Goal: Task Accomplishment & Management: Manage account settings

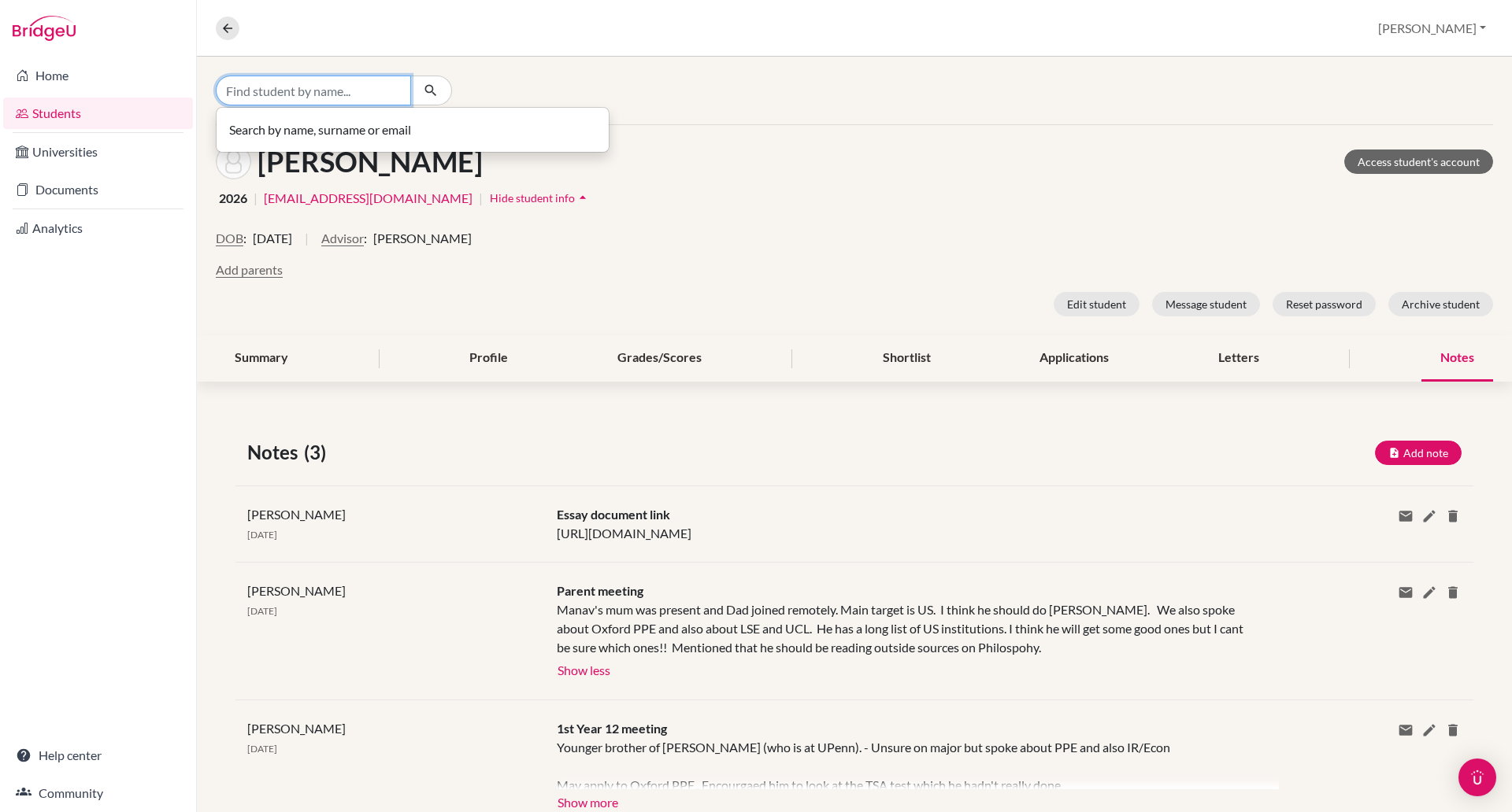
click at [301, 88] on input "Find student by name..." at bounding box center [314, 90] width 195 height 30
type input "jessica"
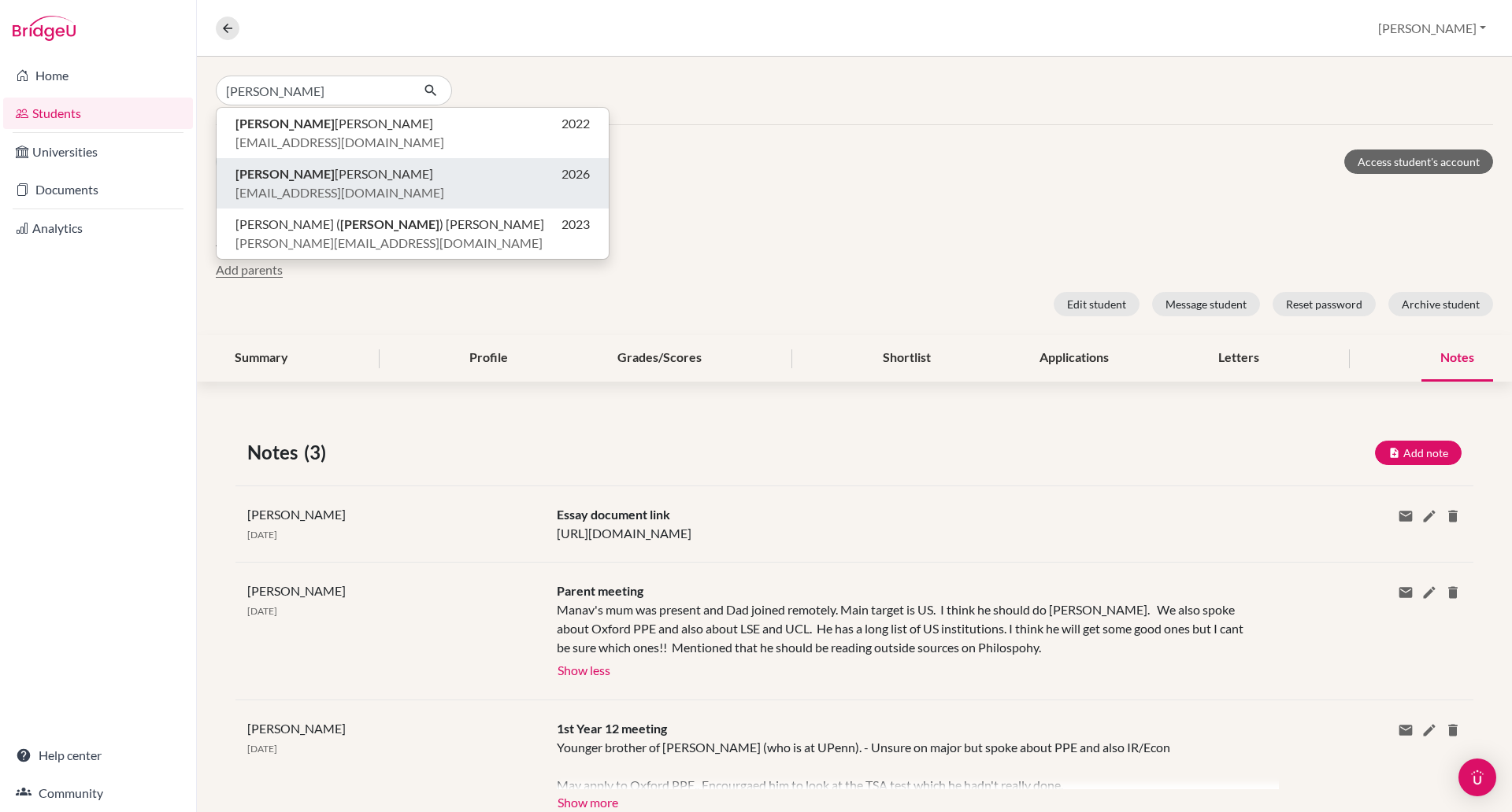
click at [313, 181] on span "Jessica Ngoc Nguyen" at bounding box center [334, 174] width 198 height 19
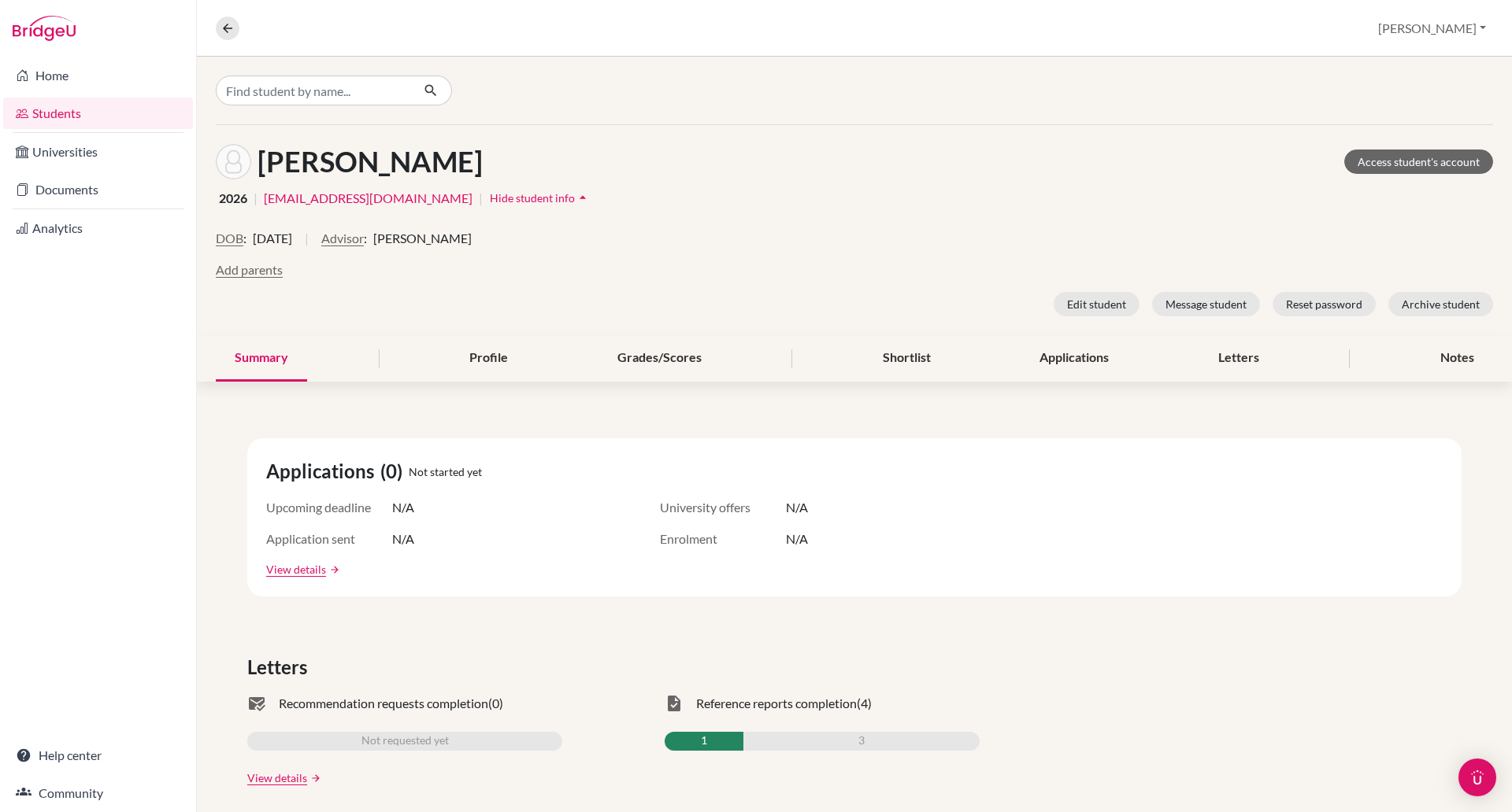
click at [490, 197] on span "Hide student info" at bounding box center [532, 198] width 85 height 13
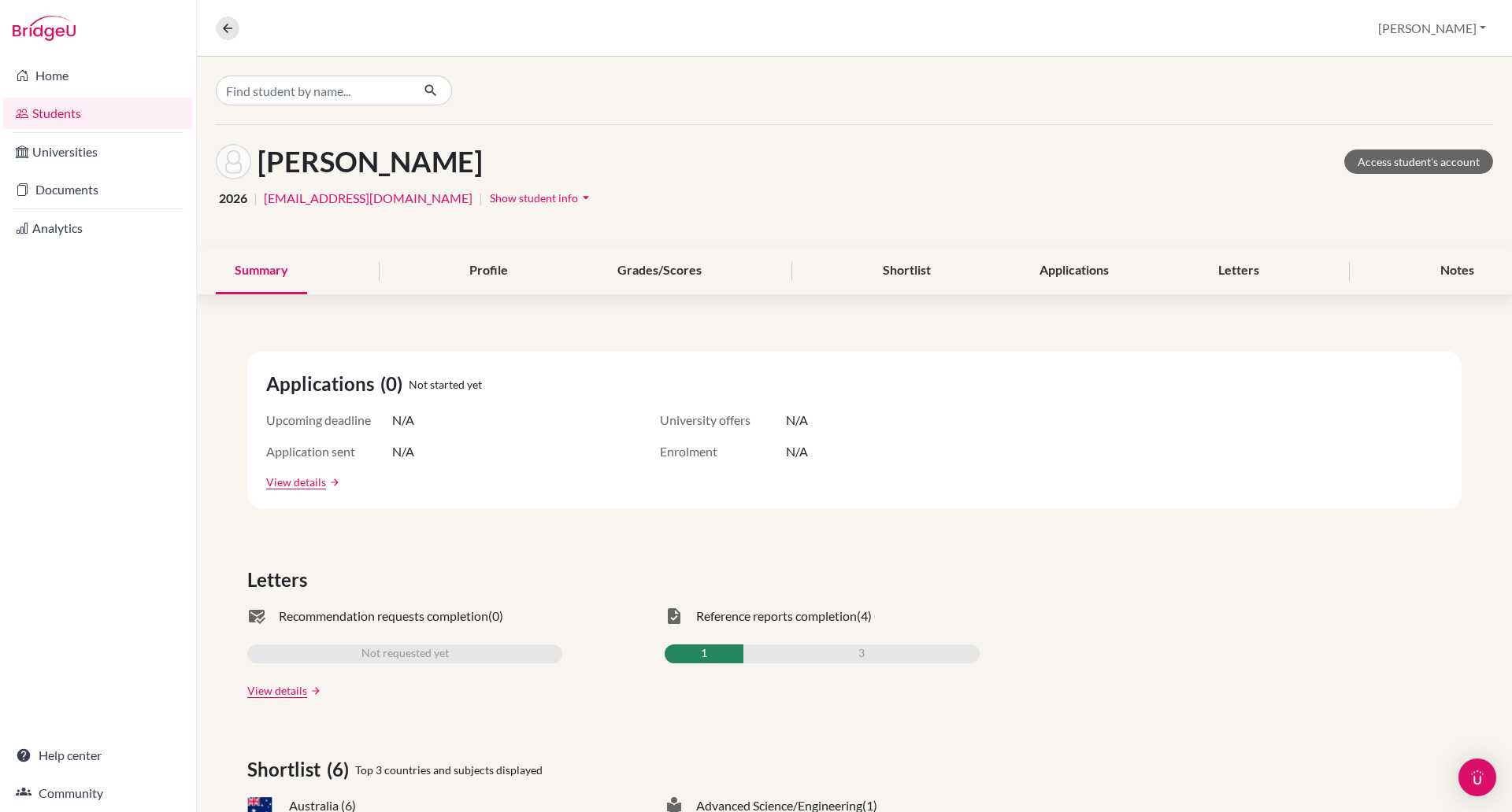
click at [490, 192] on span "Show student info" at bounding box center [534, 198] width 88 height 13
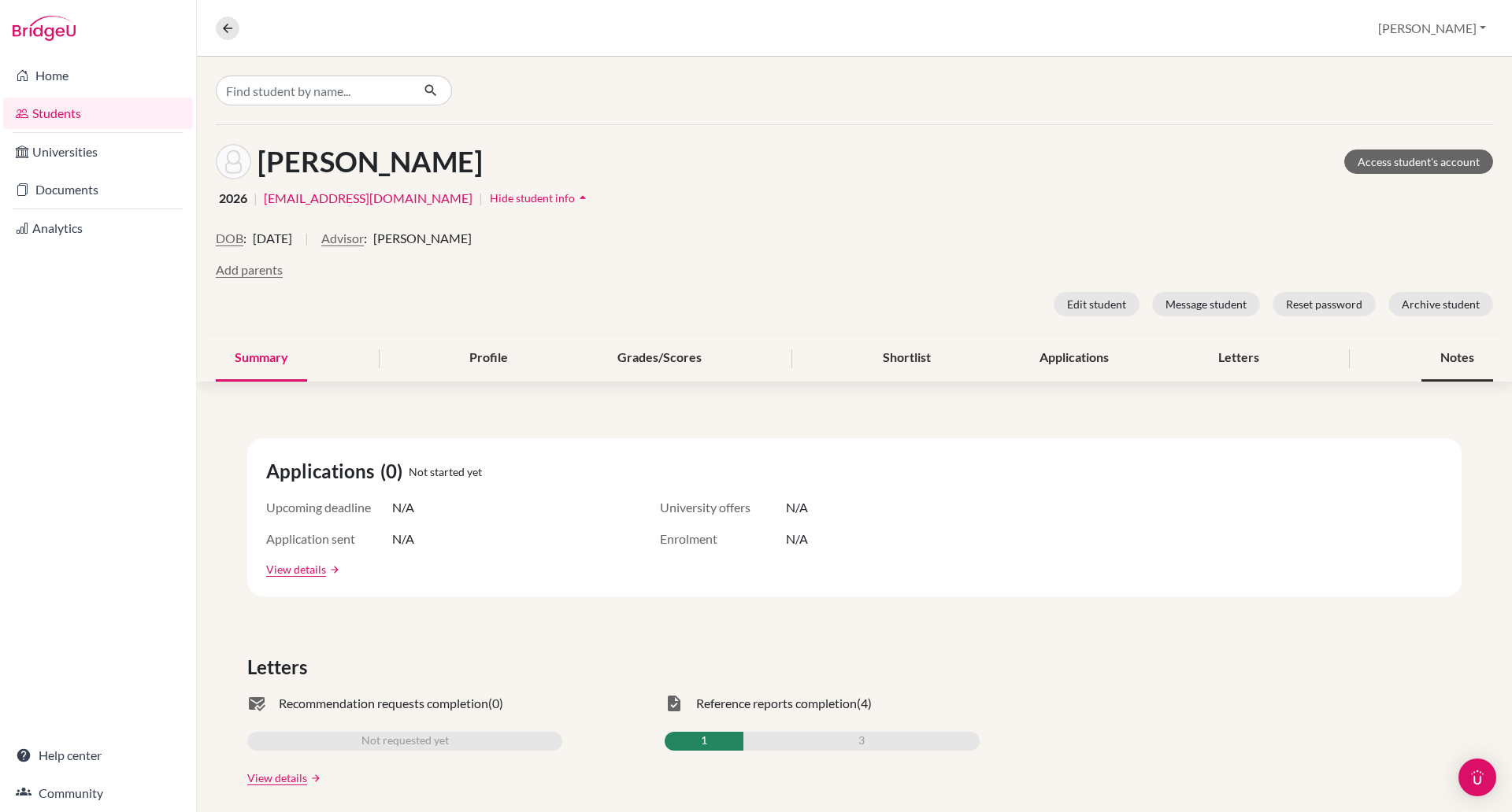
click at [1455, 364] on div "Notes" at bounding box center [1457, 359] width 72 height 47
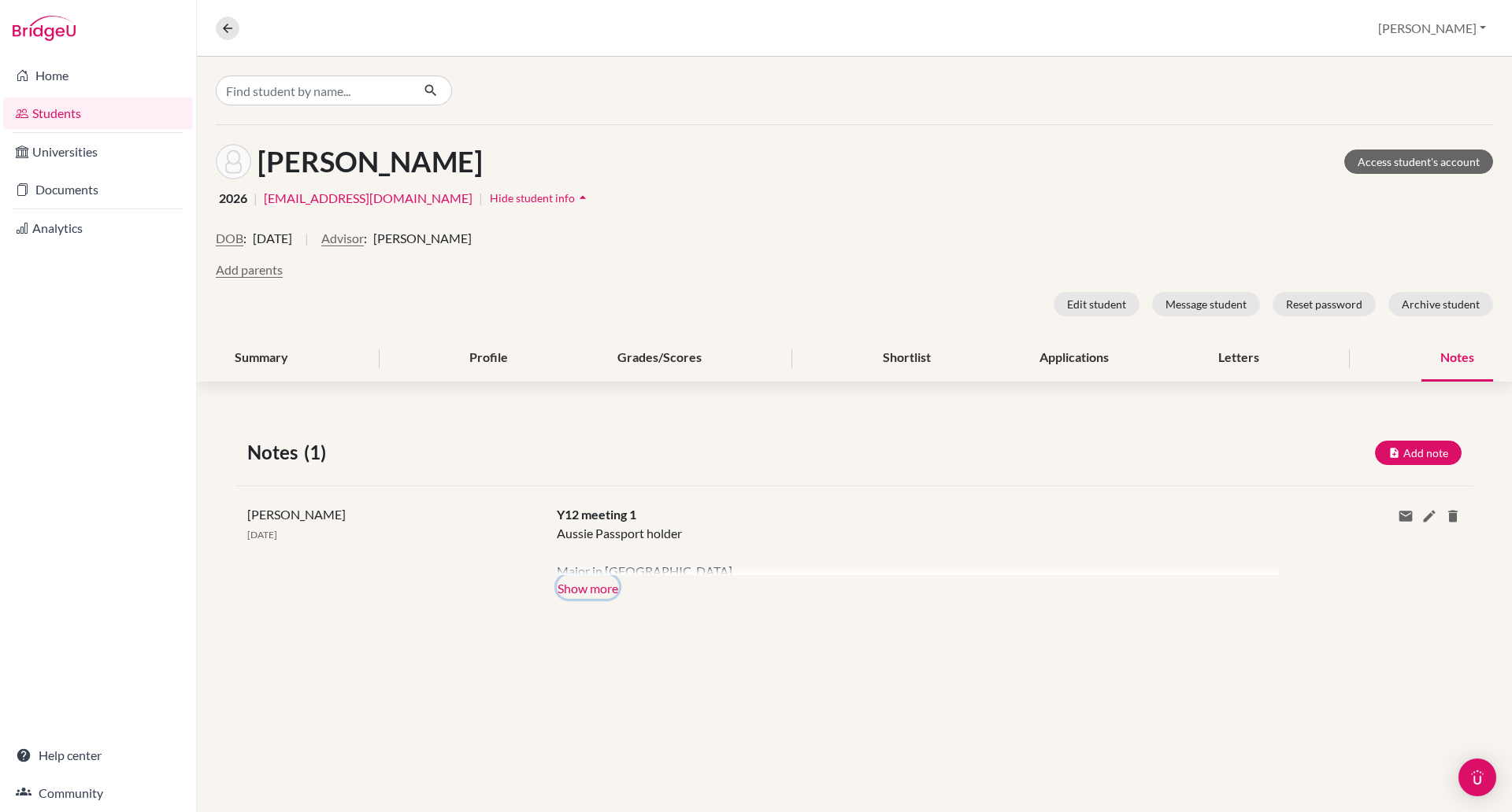
click at [598, 588] on button "Show more" at bounding box center [588, 587] width 62 height 23
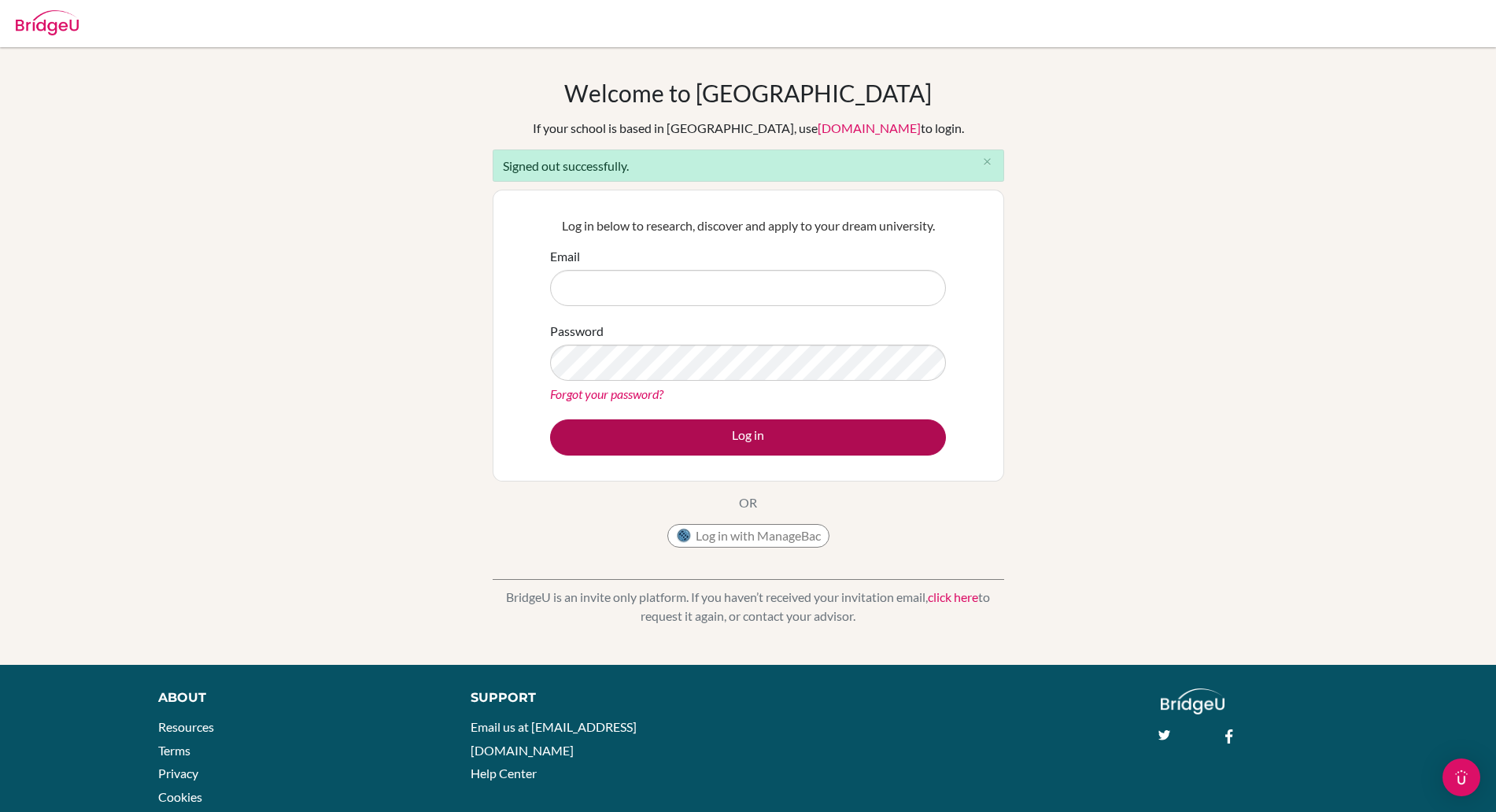
type input "[PERSON_NAME][EMAIL_ADDRESS][PERSON_NAME][DOMAIN_NAME]"
click at [693, 433] on button "Log in" at bounding box center [748, 438] width 396 height 36
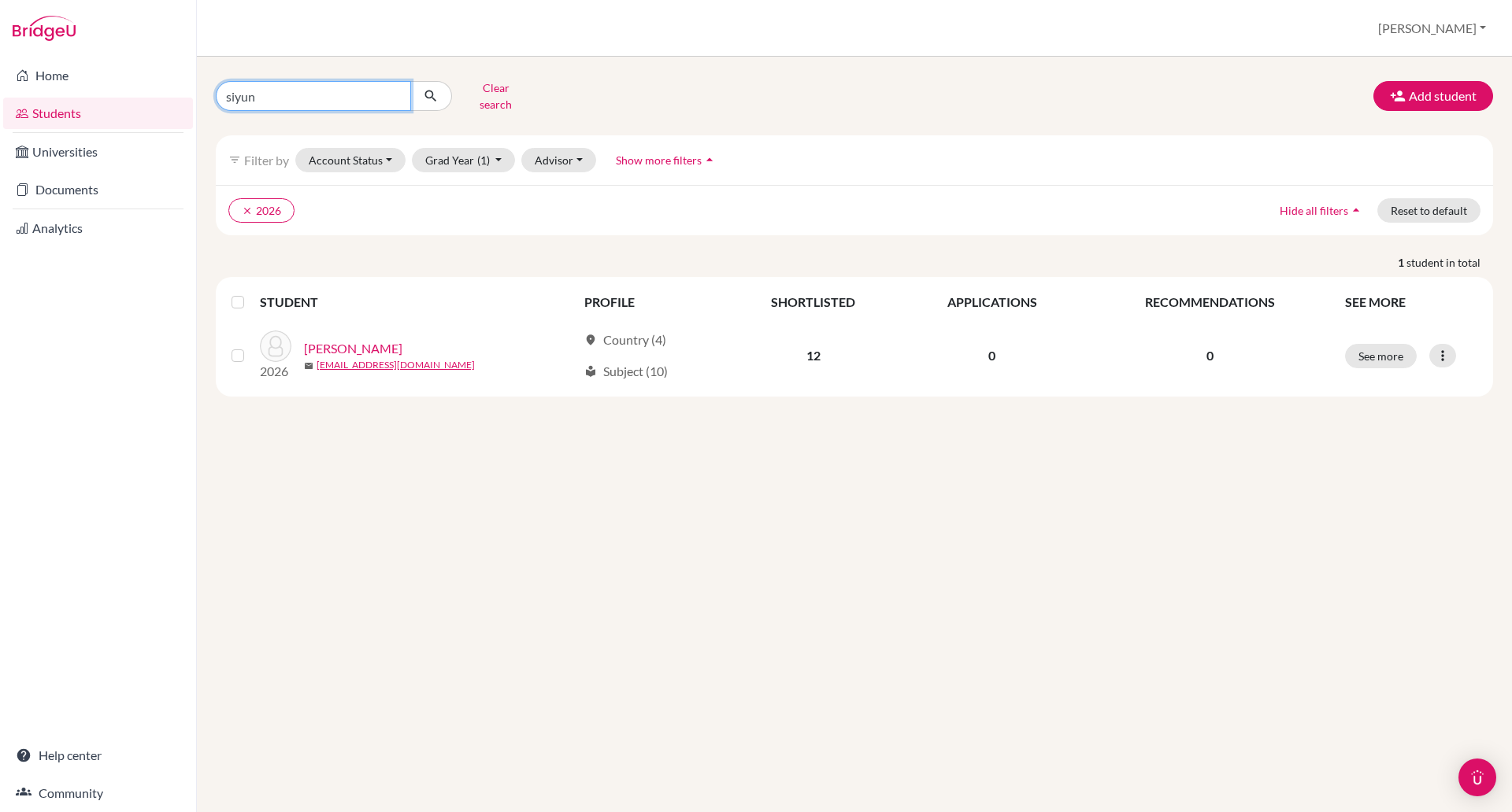
click at [292, 81] on input "siyun" at bounding box center [314, 96] width 195 height 30
type input "s"
type input "j"
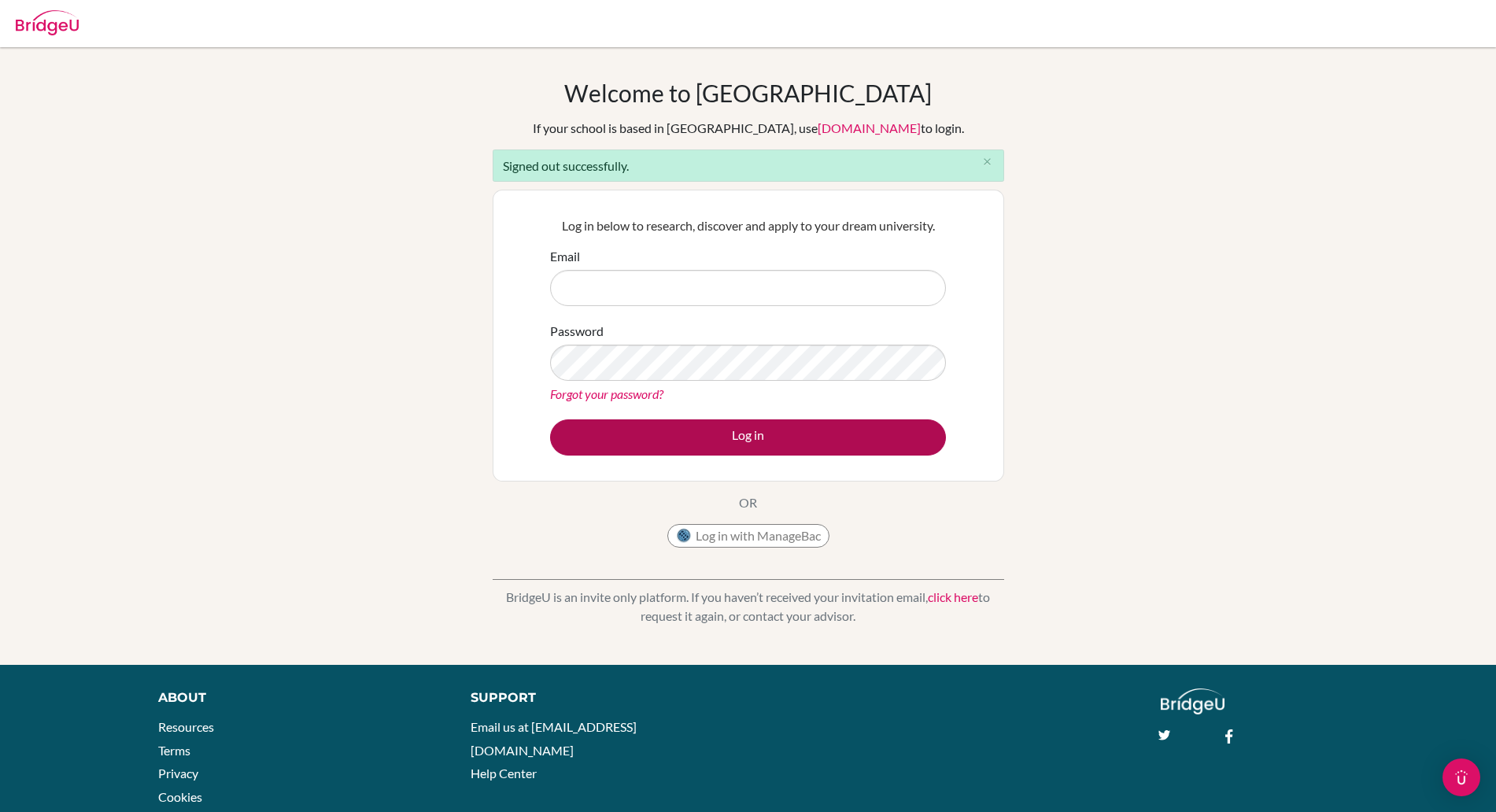
type input "[PERSON_NAME][EMAIL_ADDRESS][PERSON_NAME][DOMAIN_NAME]"
click at [733, 437] on button "Log in" at bounding box center [748, 438] width 396 height 36
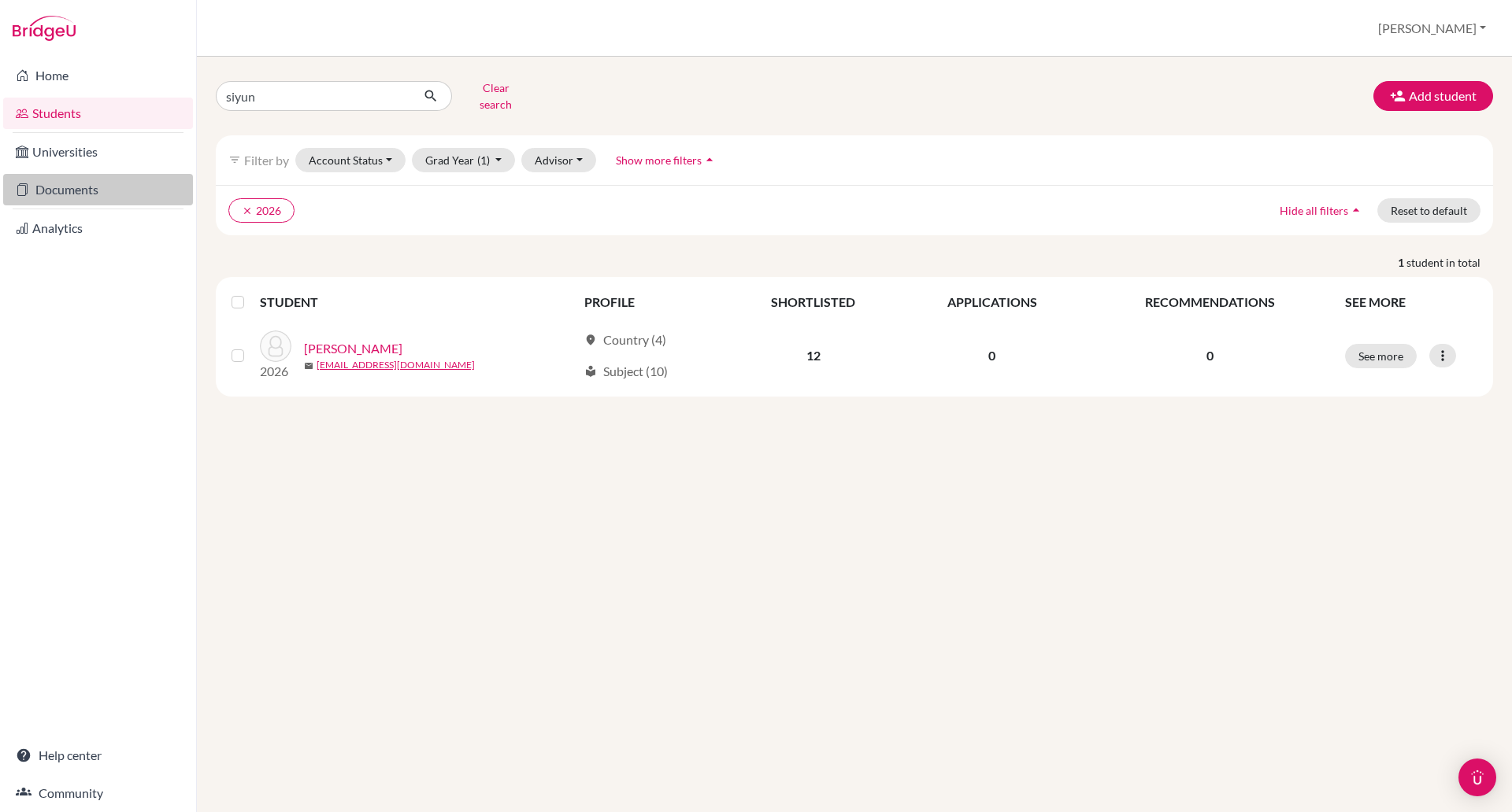
click at [66, 192] on link "Documents" at bounding box center [99, 189] width 190 height 31
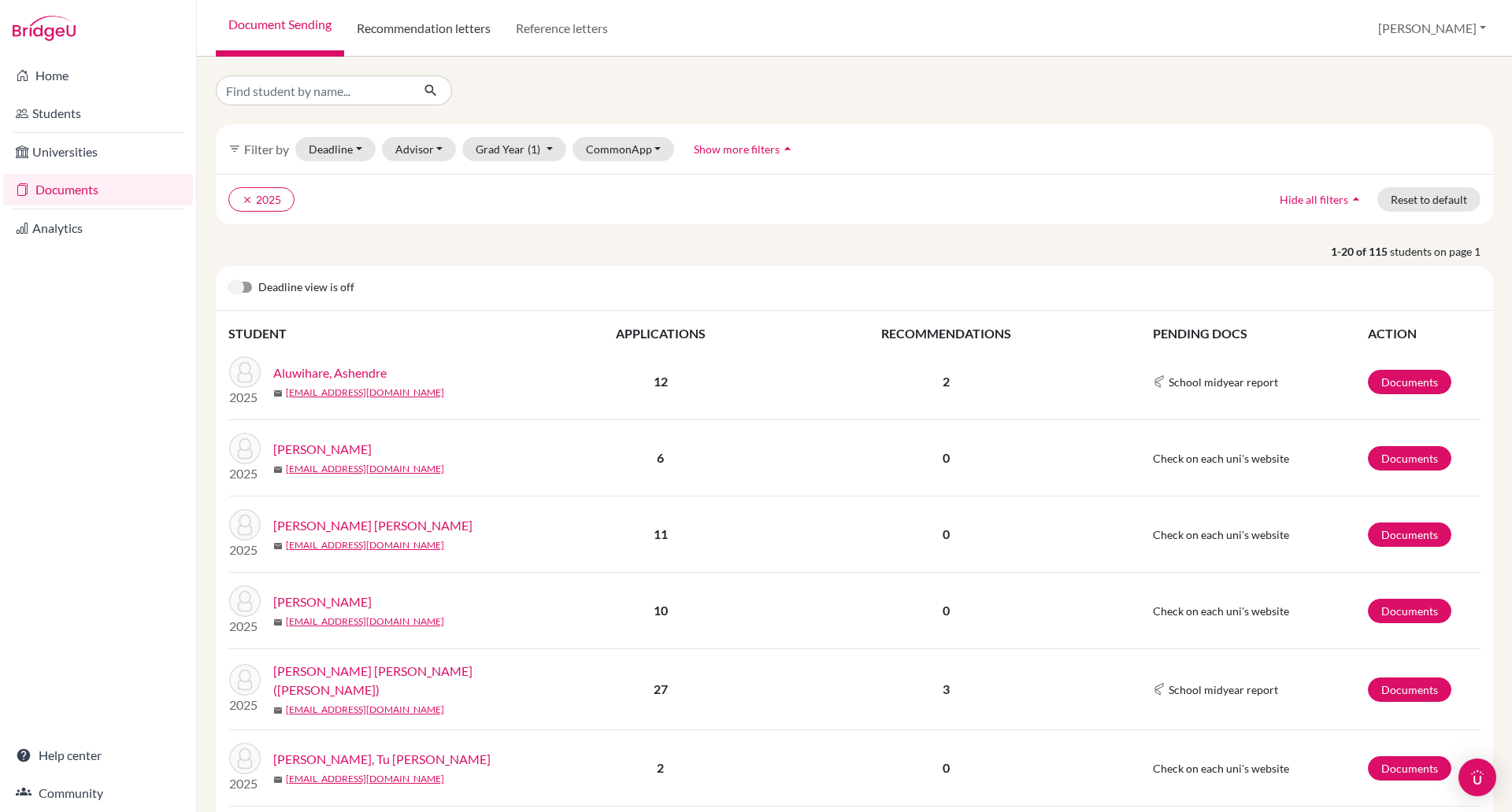
click at [417, 28] on link "Recommendation letters" at bounding box center [424, 28] width 159 height 56
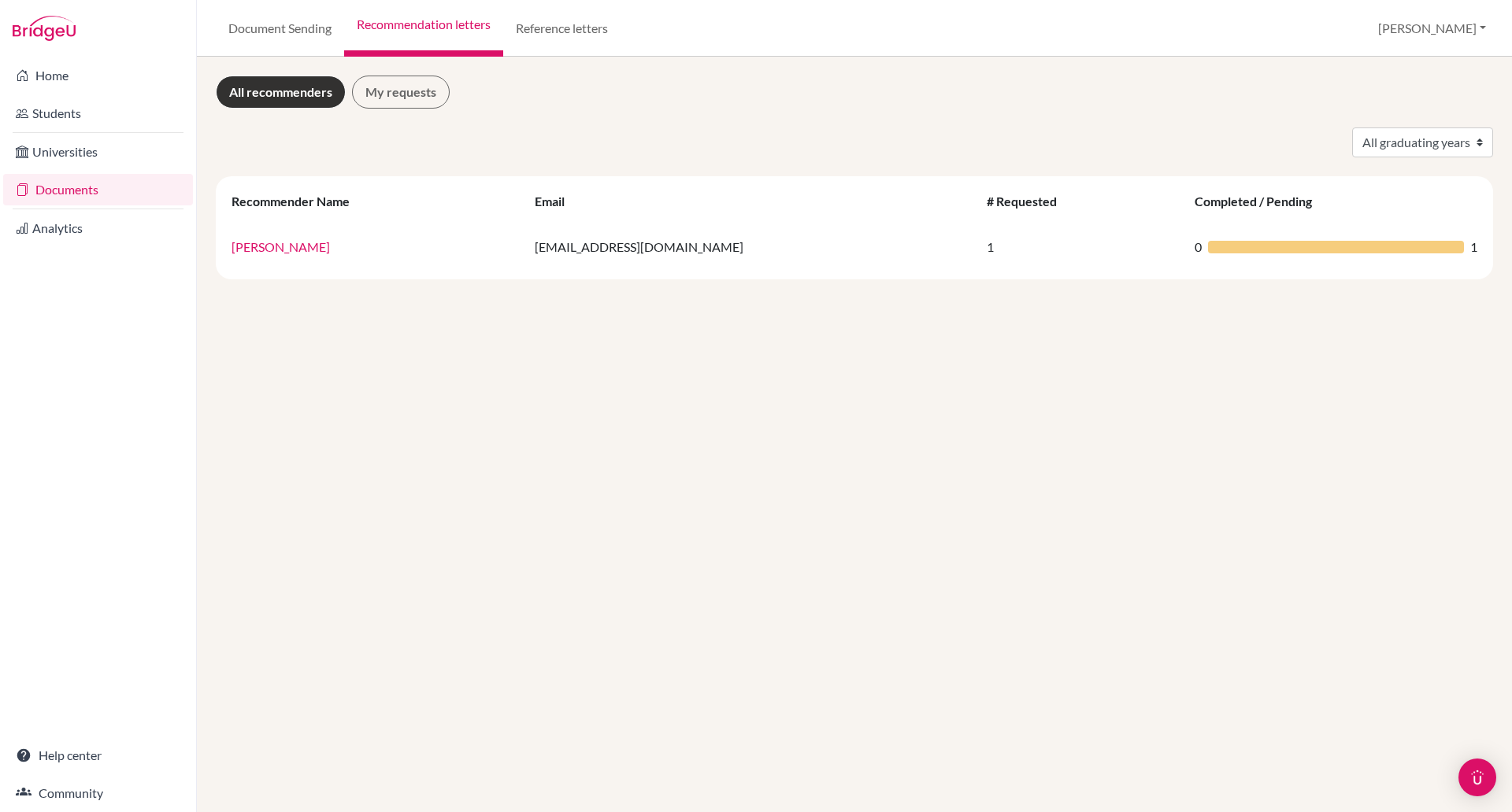
click at [550, 28] on link "Reference letters" at bounding box center [562, 28] width 117 height 56
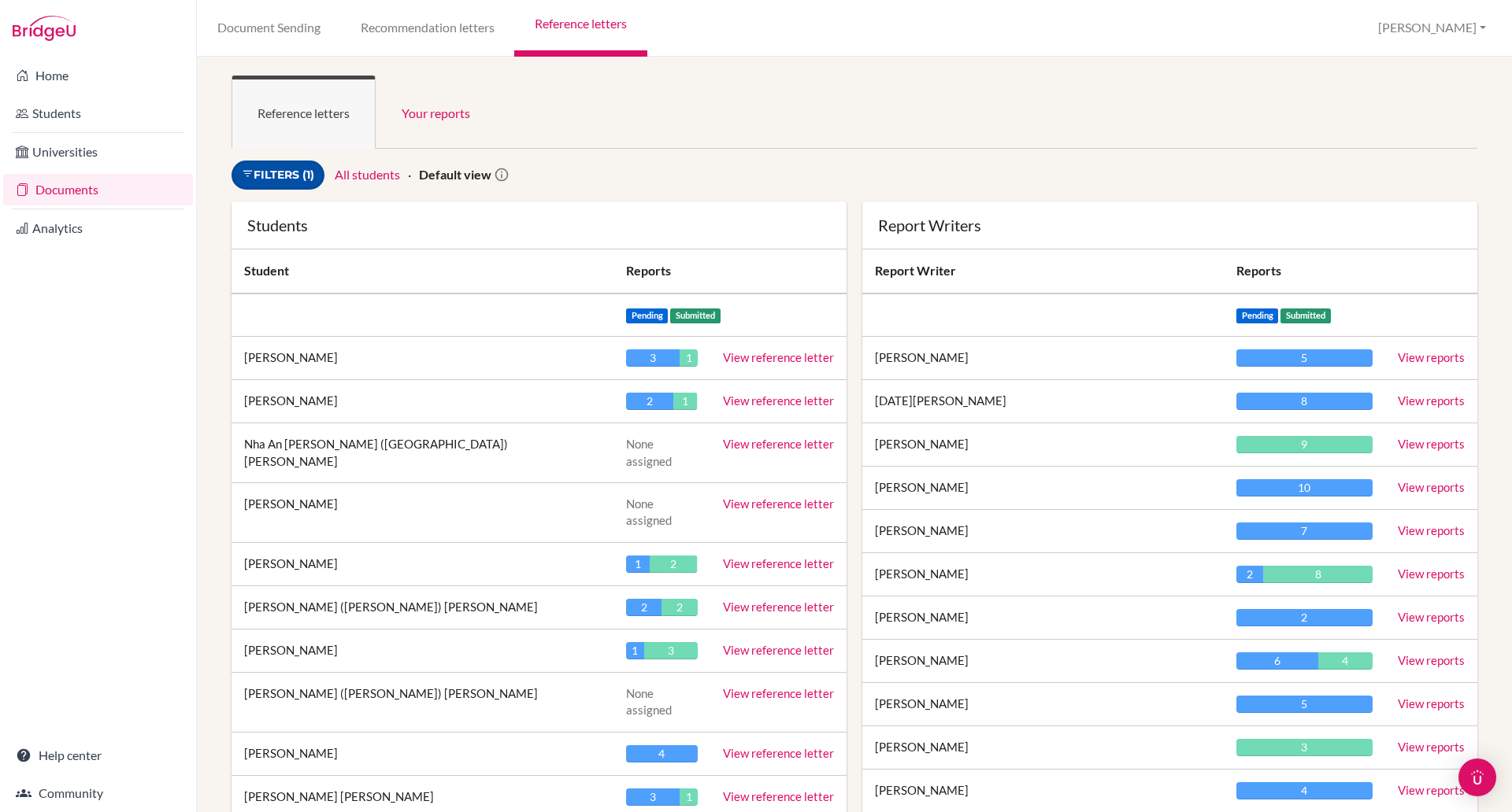
click at [250, 175] on icon at bounding box center [247, 173] width 12 height 12
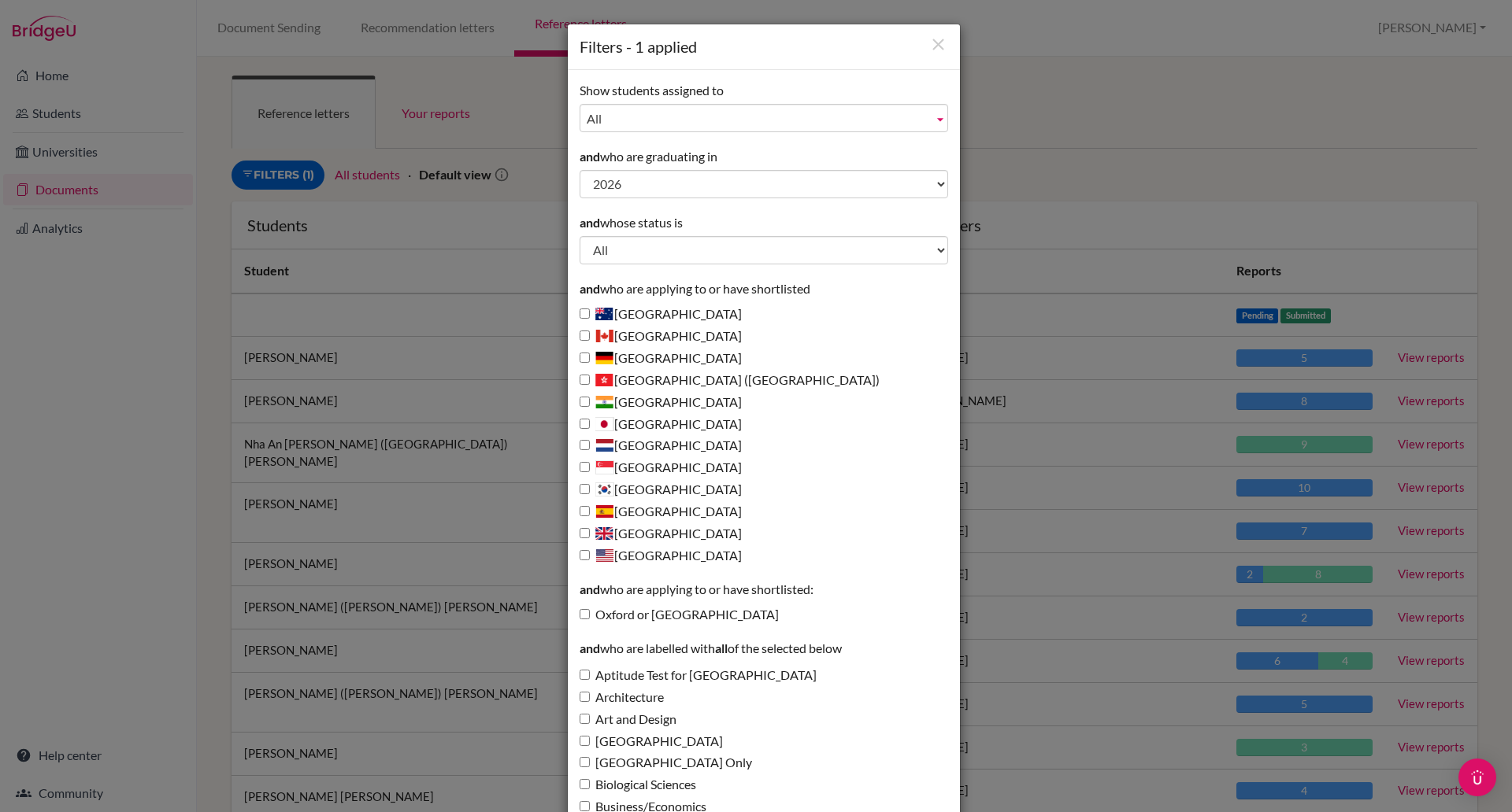
click at [1248, 145] on div "Filters - 1 applied Show students assigned to All ATKINSON, DAVID Finnigan, Sim…" at bounding box center [756, 406] width 1512 height 812
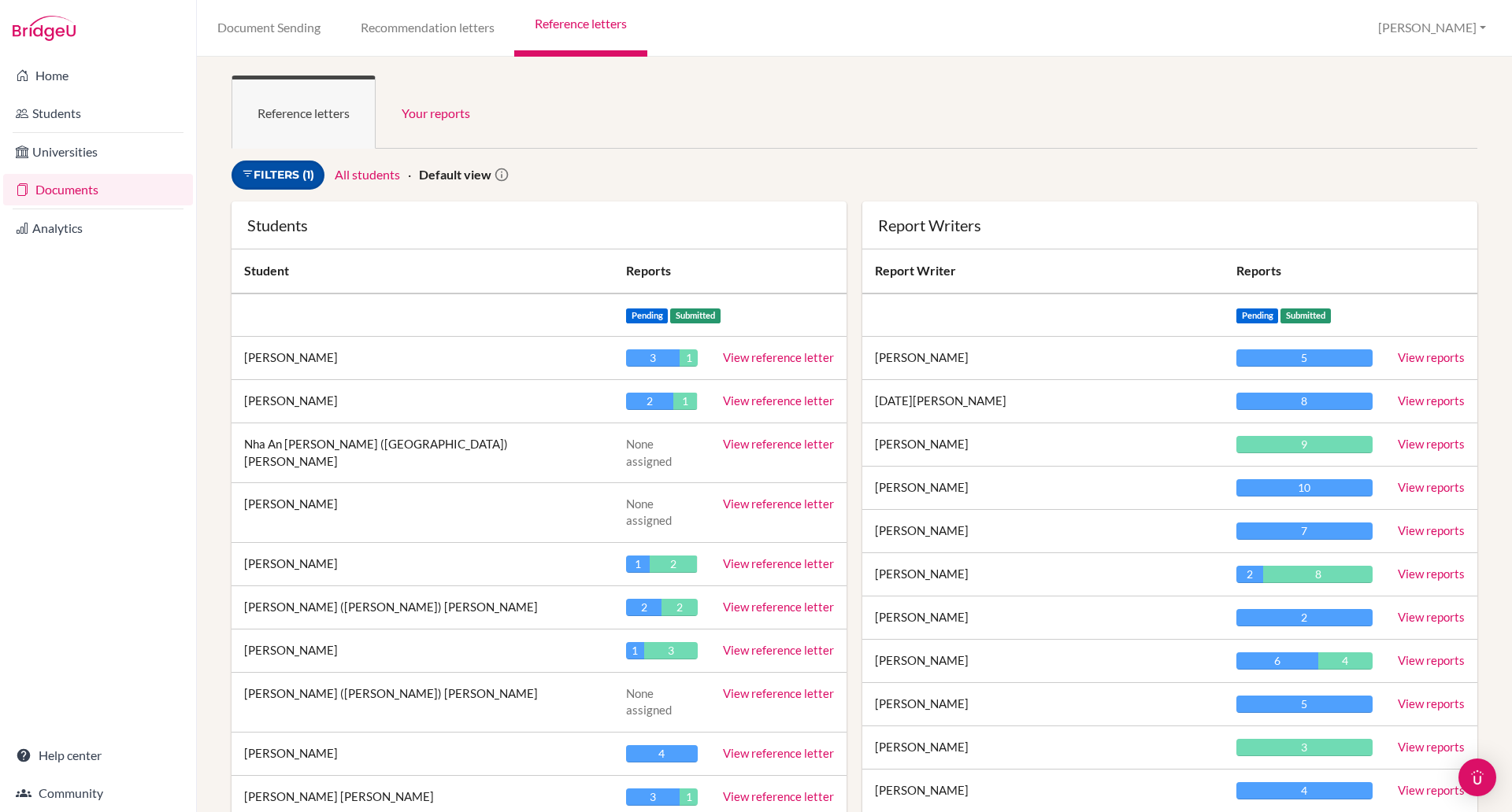
scroll to position [6, 0]
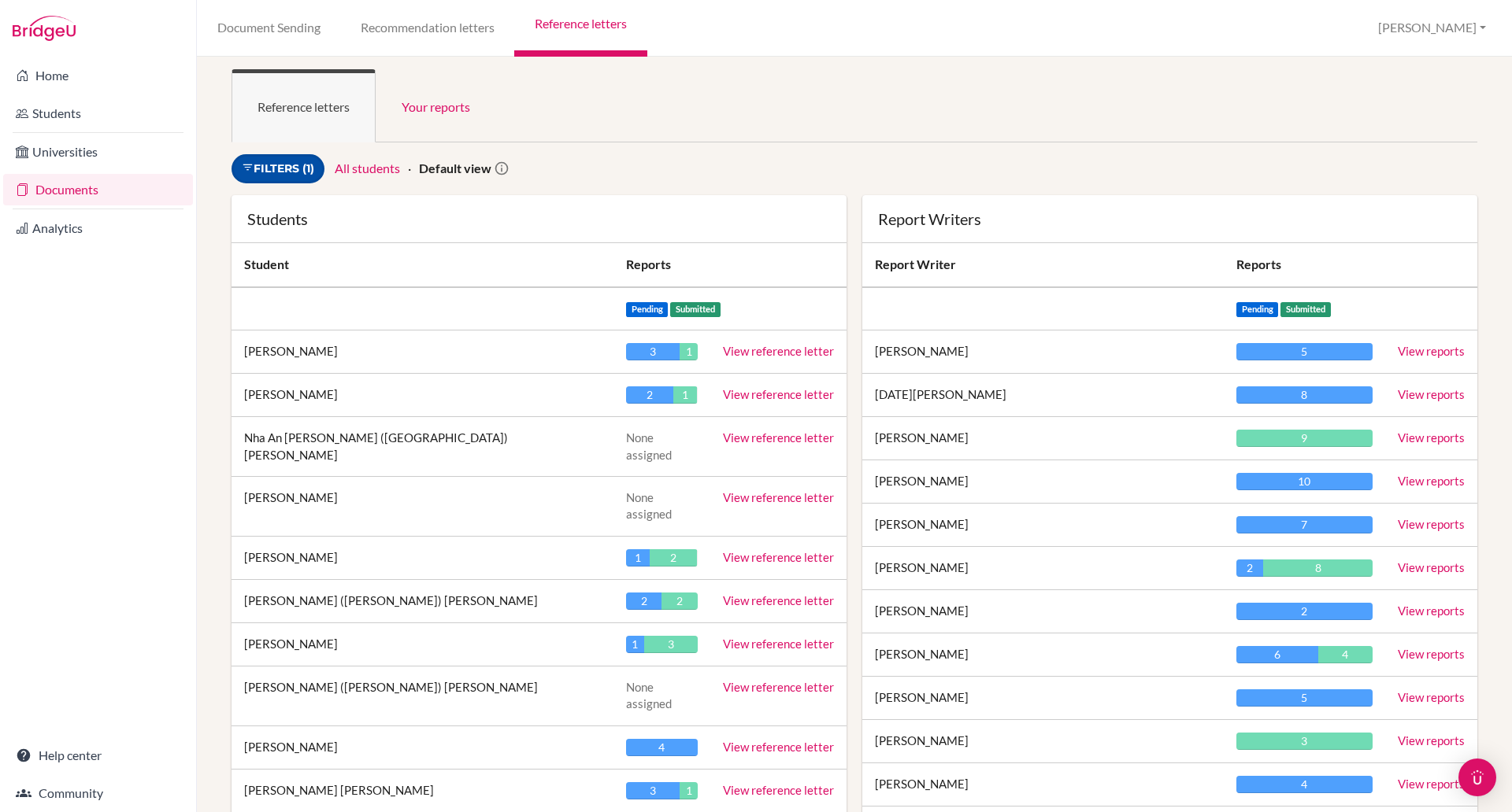
click at [294, 167] on link "Filters (1)" at bounding box center [278, 168] width 93 height 30
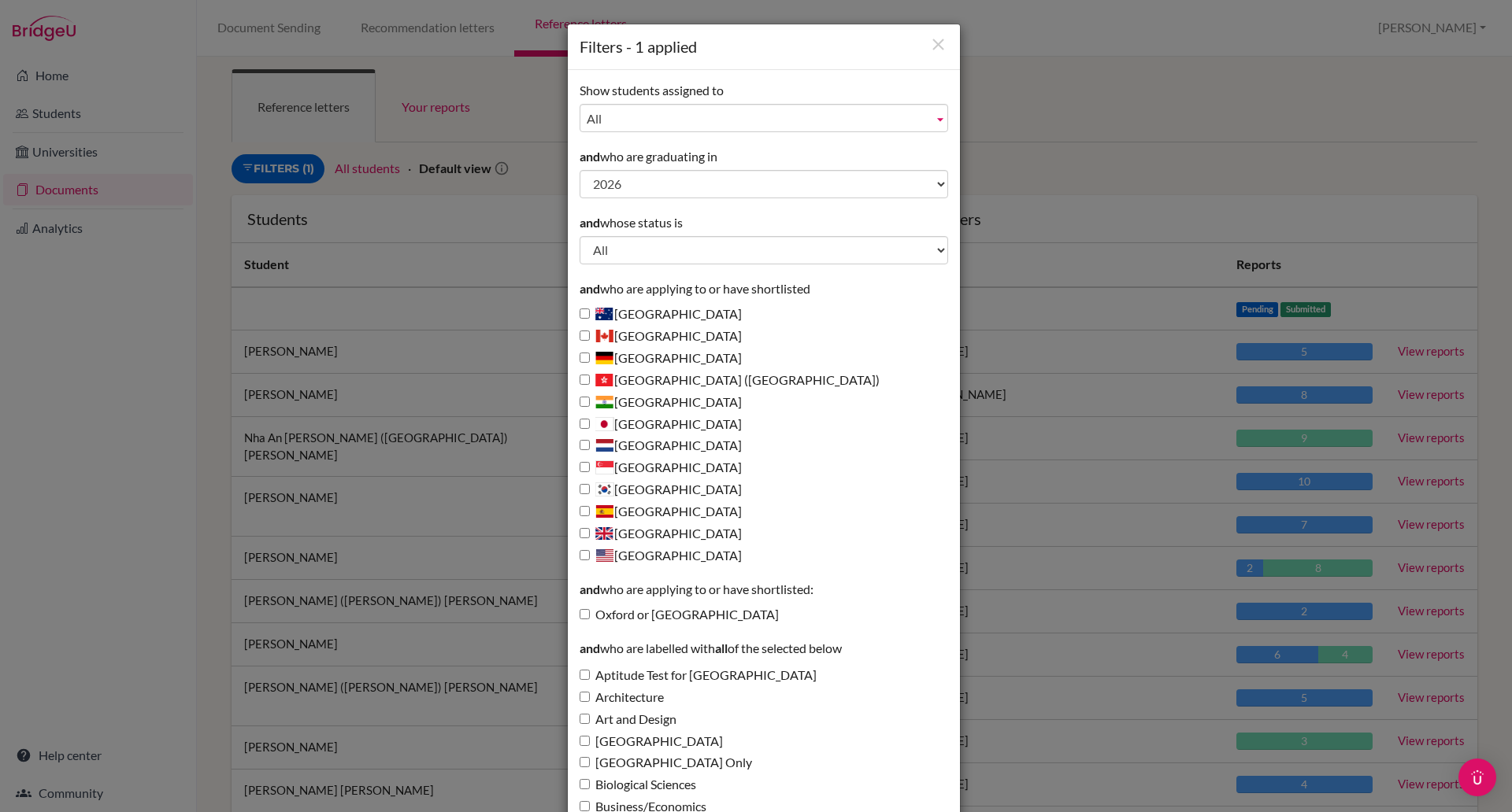
click at [608, 125] on span "All" at bounding box center [757, 119] width 340 height 29
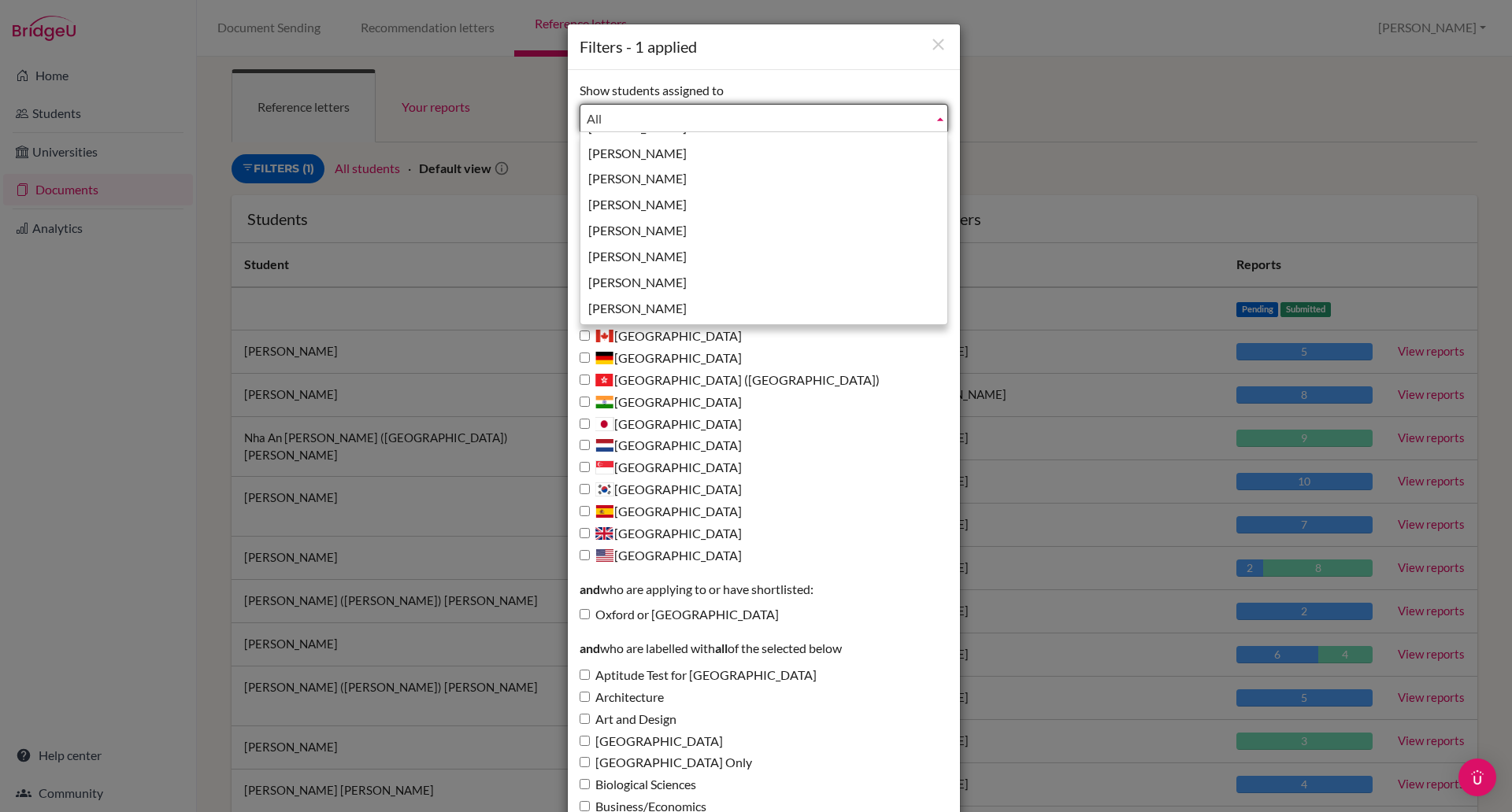
scroll to position [44, 0]
click at [656, 283] on li "Rispin, Paul" at bounding box center [764, 282] width 361 height 26
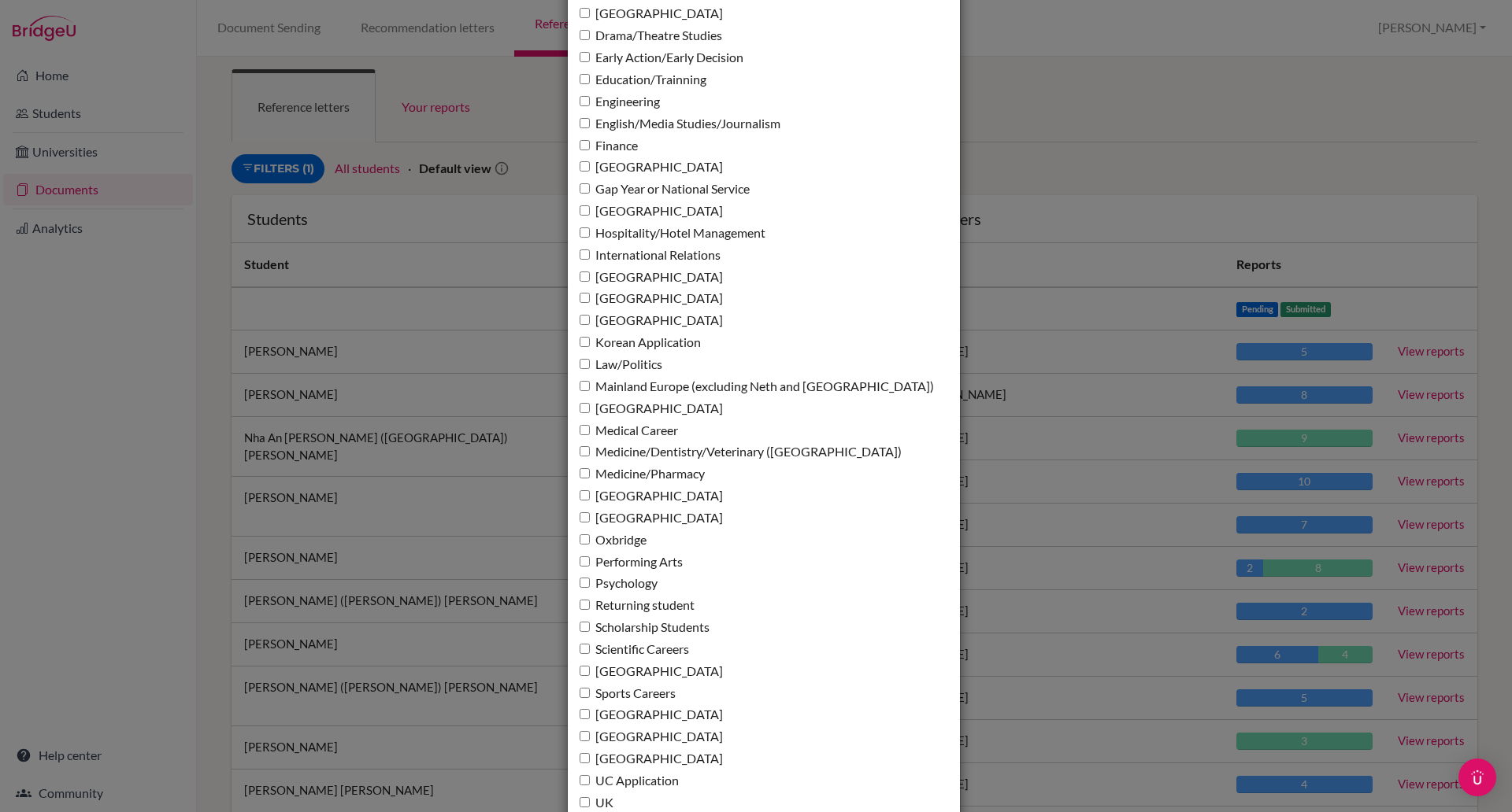
scroll to position [1062, 0]
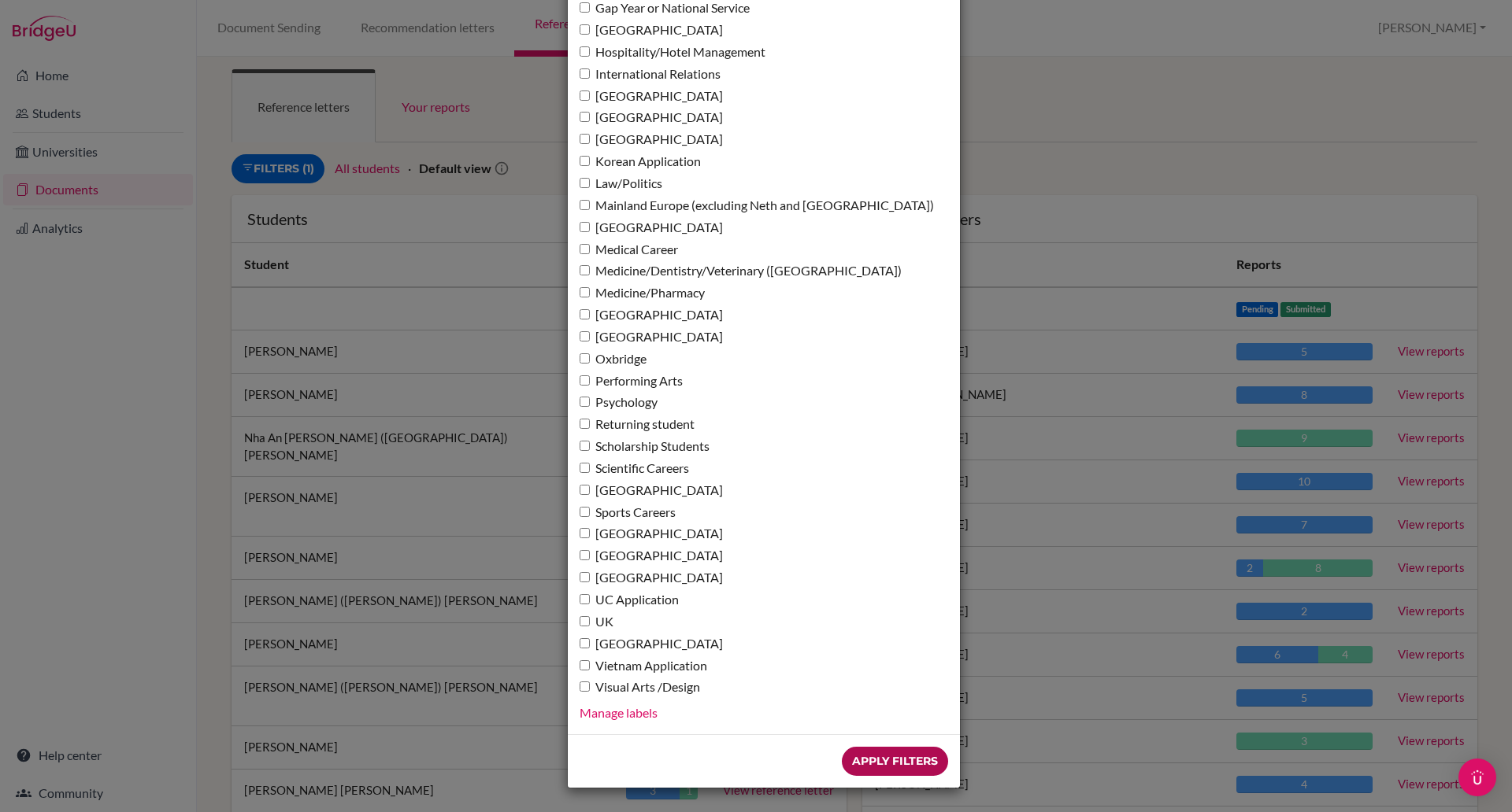
click at [881, 760] on input "Apply Filters" at bounding box center [895, 761] width 107 height 30
click at [881, 760] on div "Apply Filters" at bounding box center [764, 761] width 392 height 54
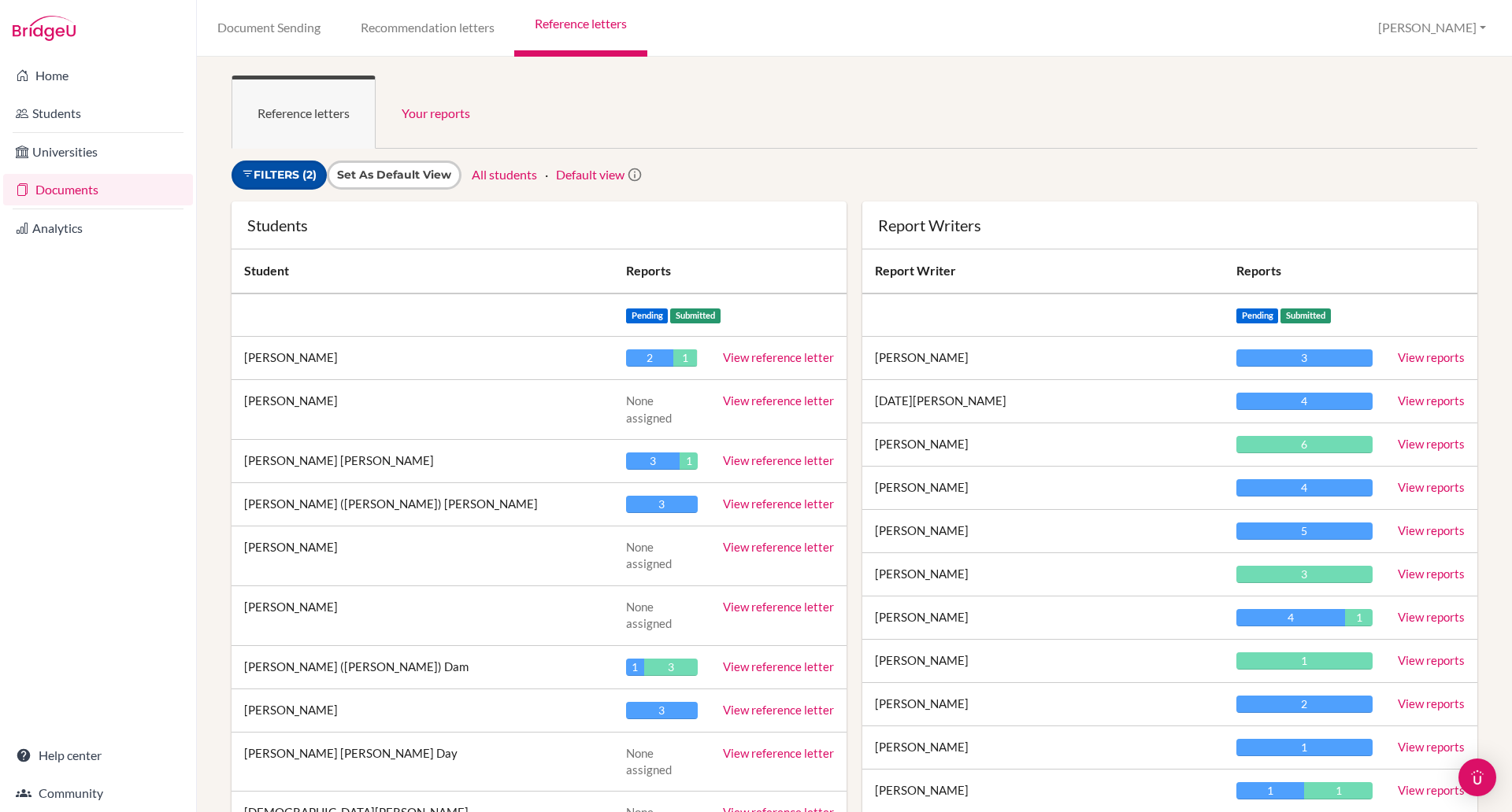
click at [294, 179] on link "Filters (2)" at bounding box center [279, 175] width 95 height 30
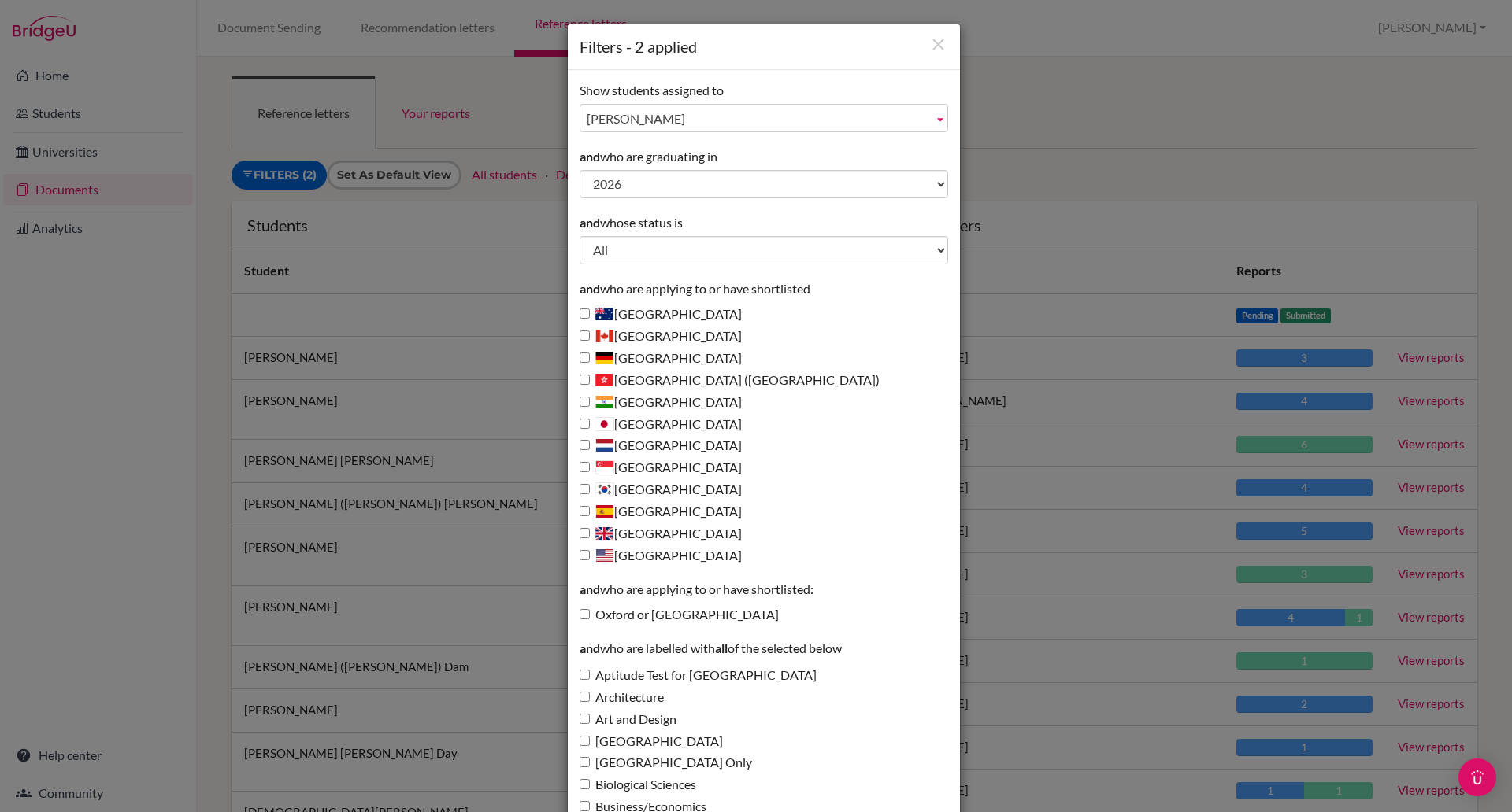
click at [1092, 141] on div "Filters - 2 applied Show students assigned to All ATKINSON, DAVID Finnigan, Sim…" at bounding box center [756, 406] width 1512 height 812
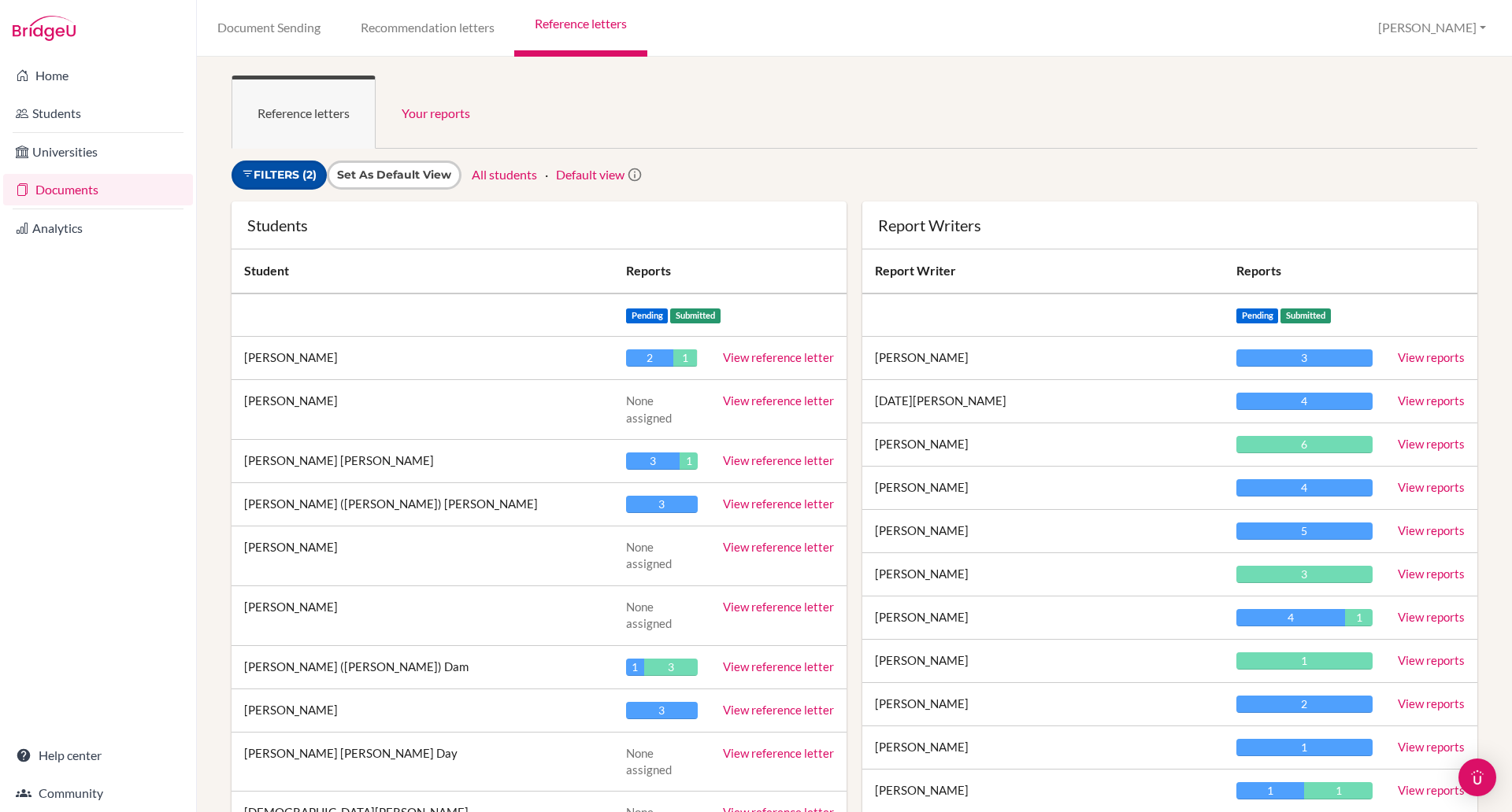
click at [314, 179] on link "Filters (2)" at bounding box center [279, 175] width 95 height 30
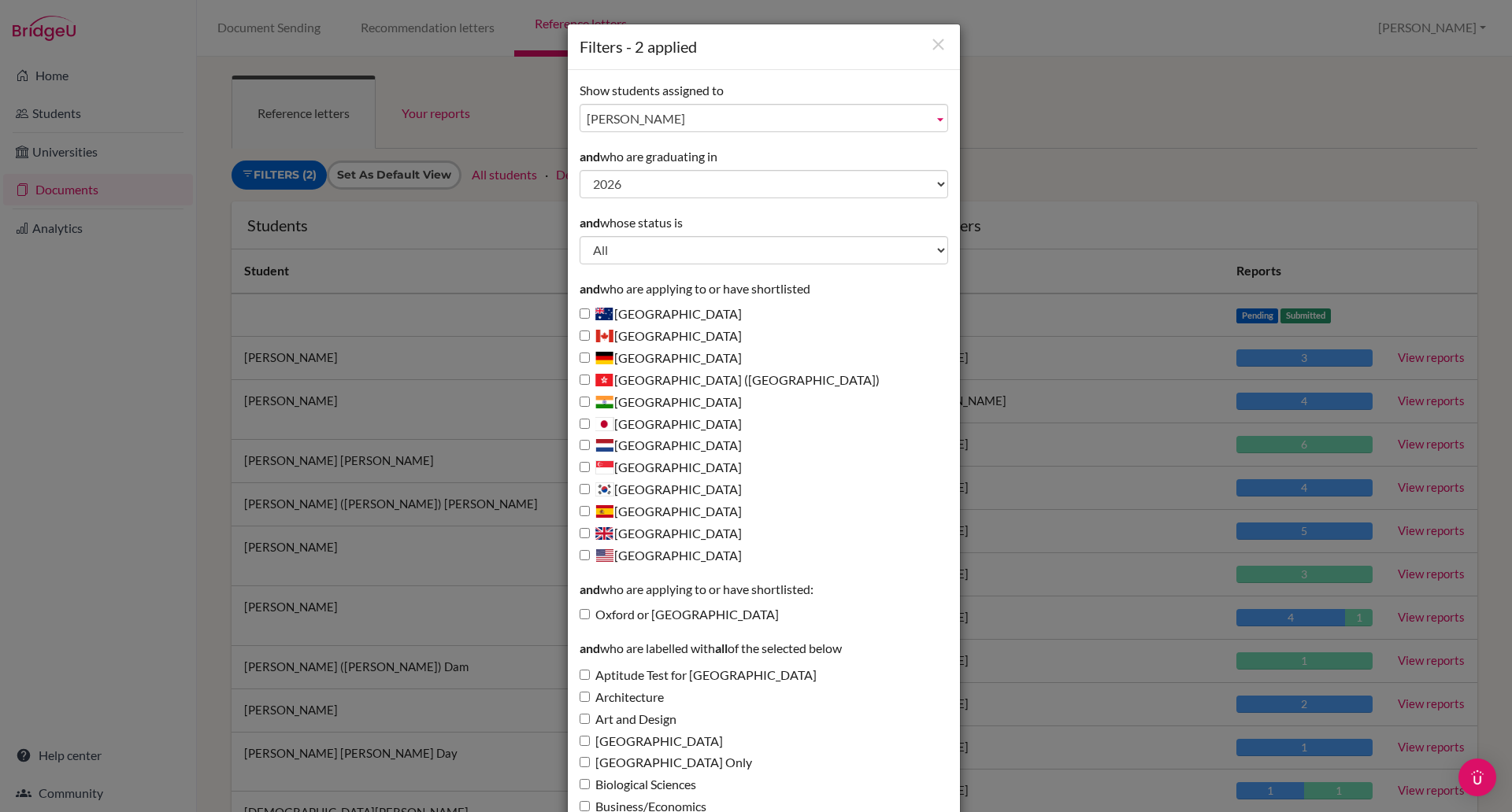
click at [1068, 167] on div "Filters - 2 applied Show students assigned to All ATKINSON, DAVID Finnigan, Sim…" at bounding box center [756, 406] width 1512 height 812
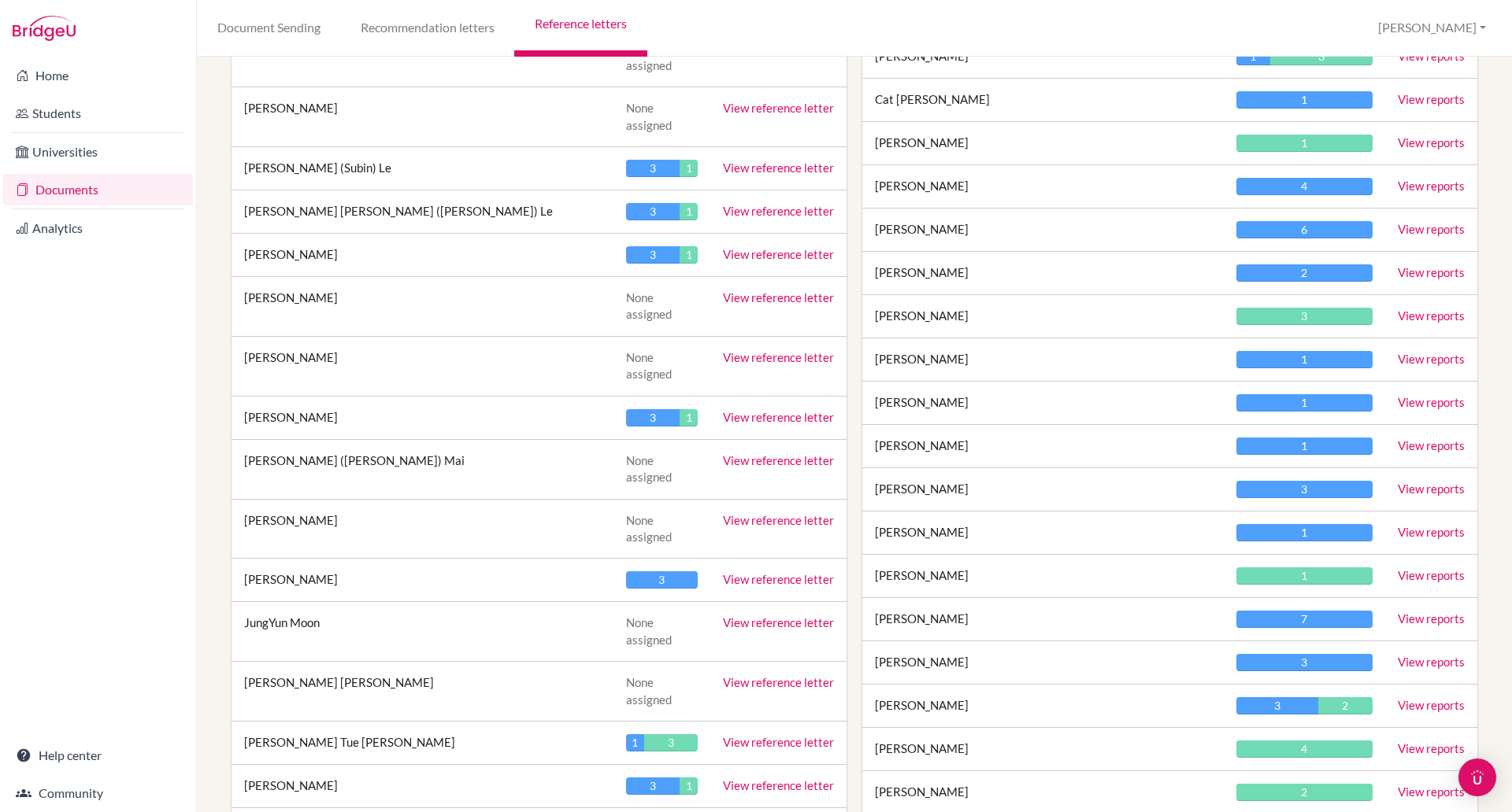
scroll to position [2057, 0]
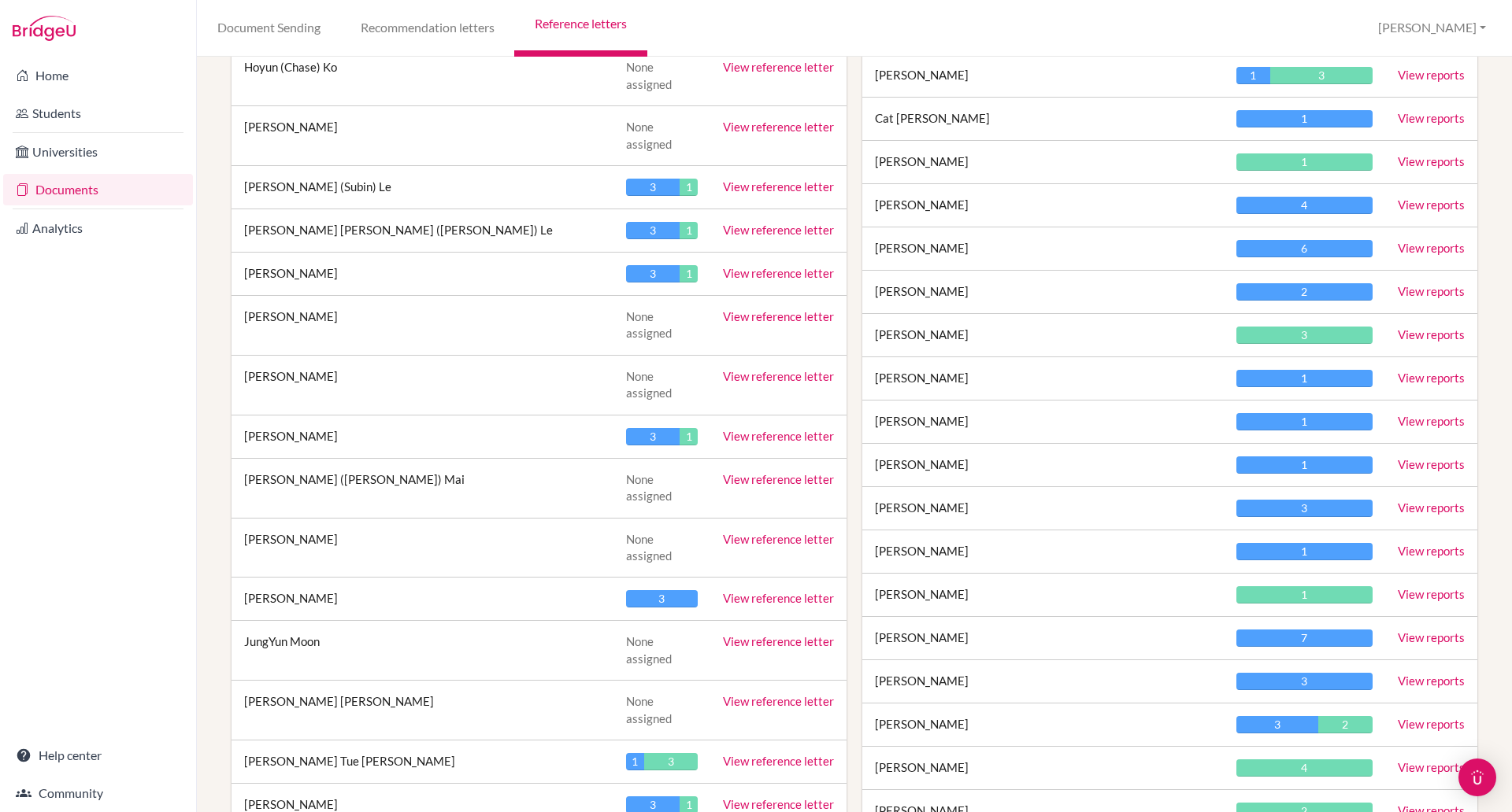
click at [741, 798] on link "View reference letter" at bounding box center [778, 805] width 111 height 14
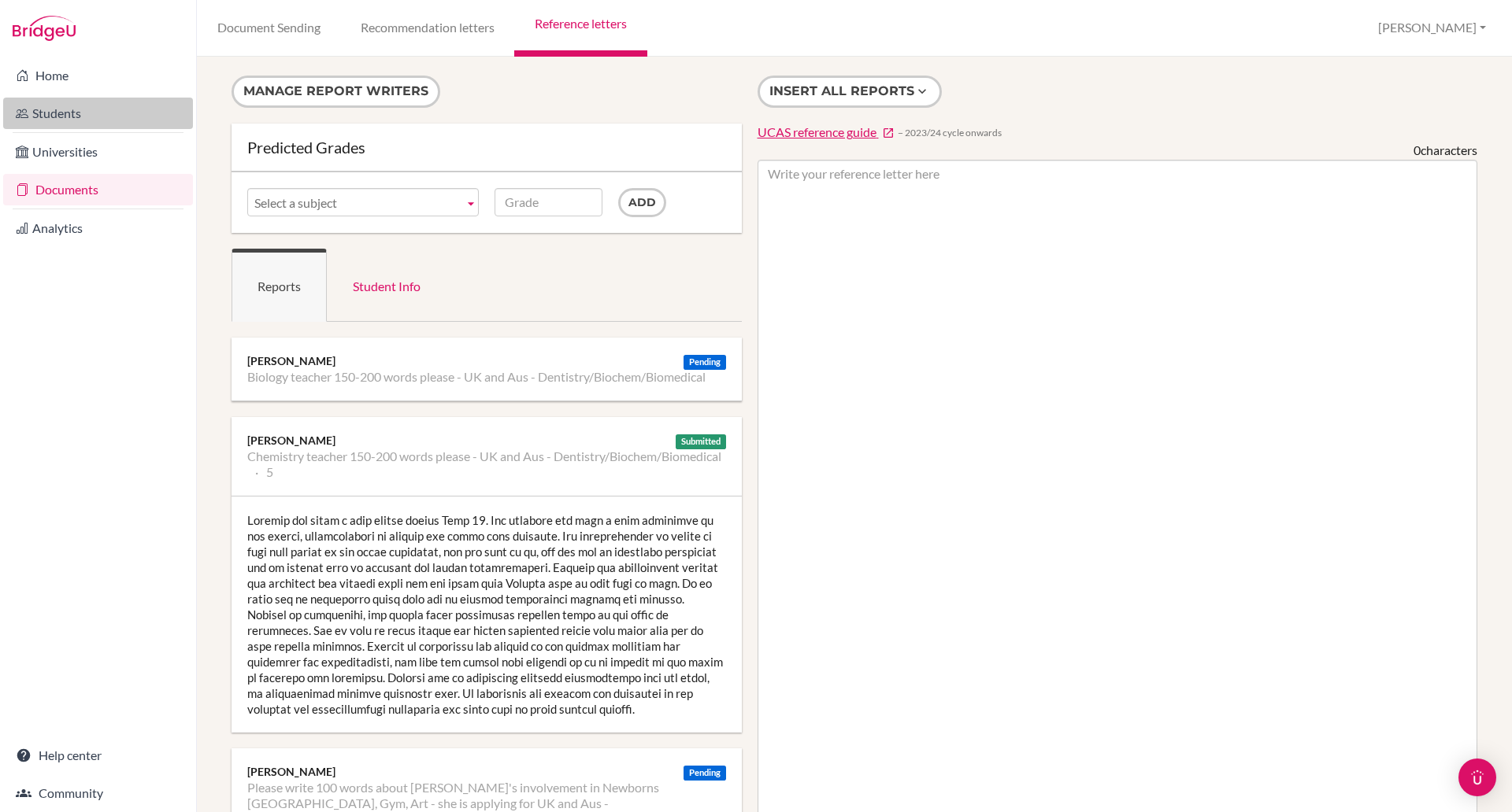
click at [54, 114] on link "Students" at bounding box center [99, 113] width 190 height 31
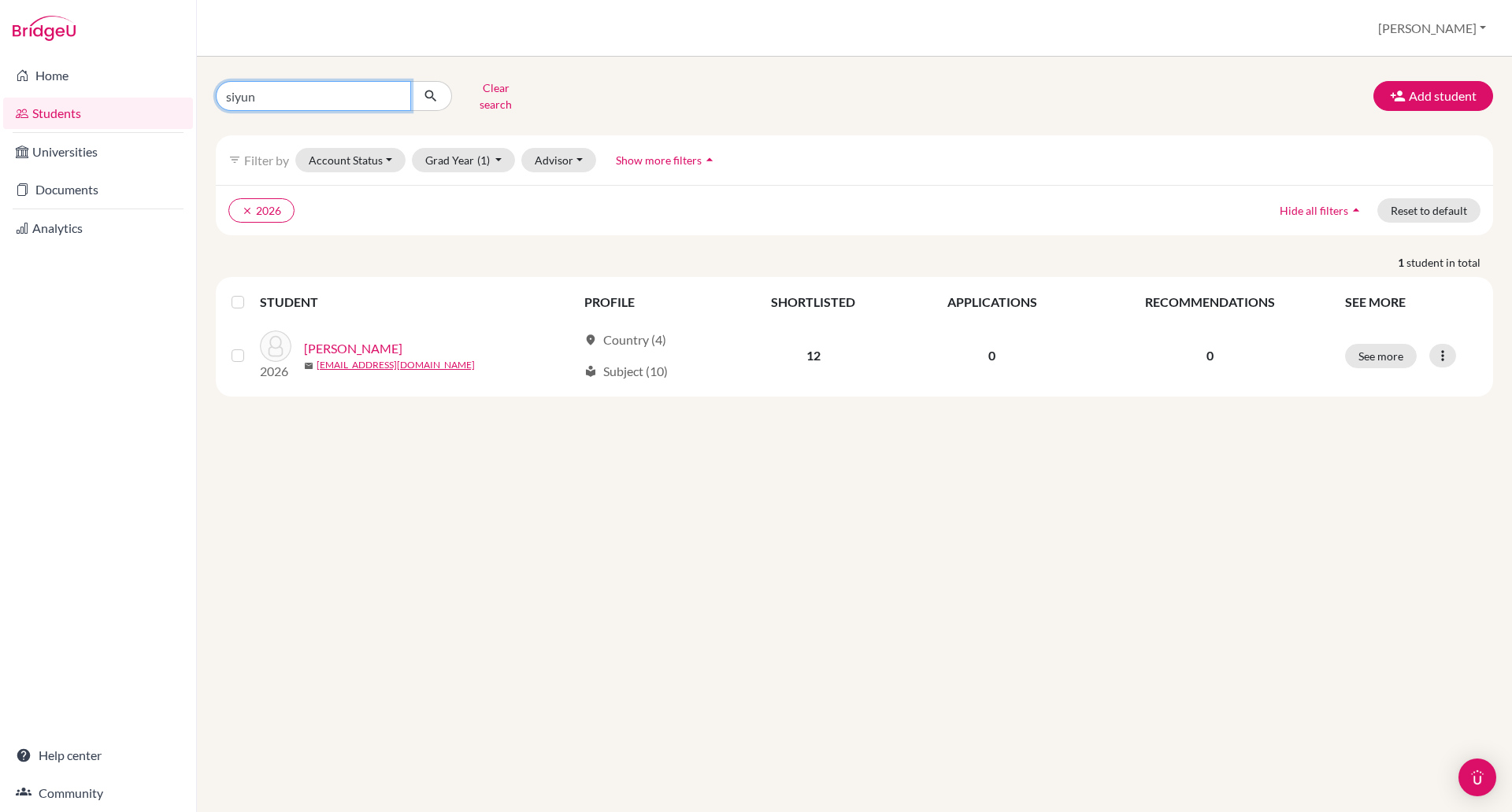
drag, startPoint x: 0, startPoint y: 0, endPoint x: 231, endPoint y: 103, distance: 252.9
click at [231, 103] on input "siyun" at bounding box center [314, 96] width 195 height 30
type input "s"
type input "[PERSON_NAME]"
click button "submit" at bounding box center [431, 96] width 42 height 30
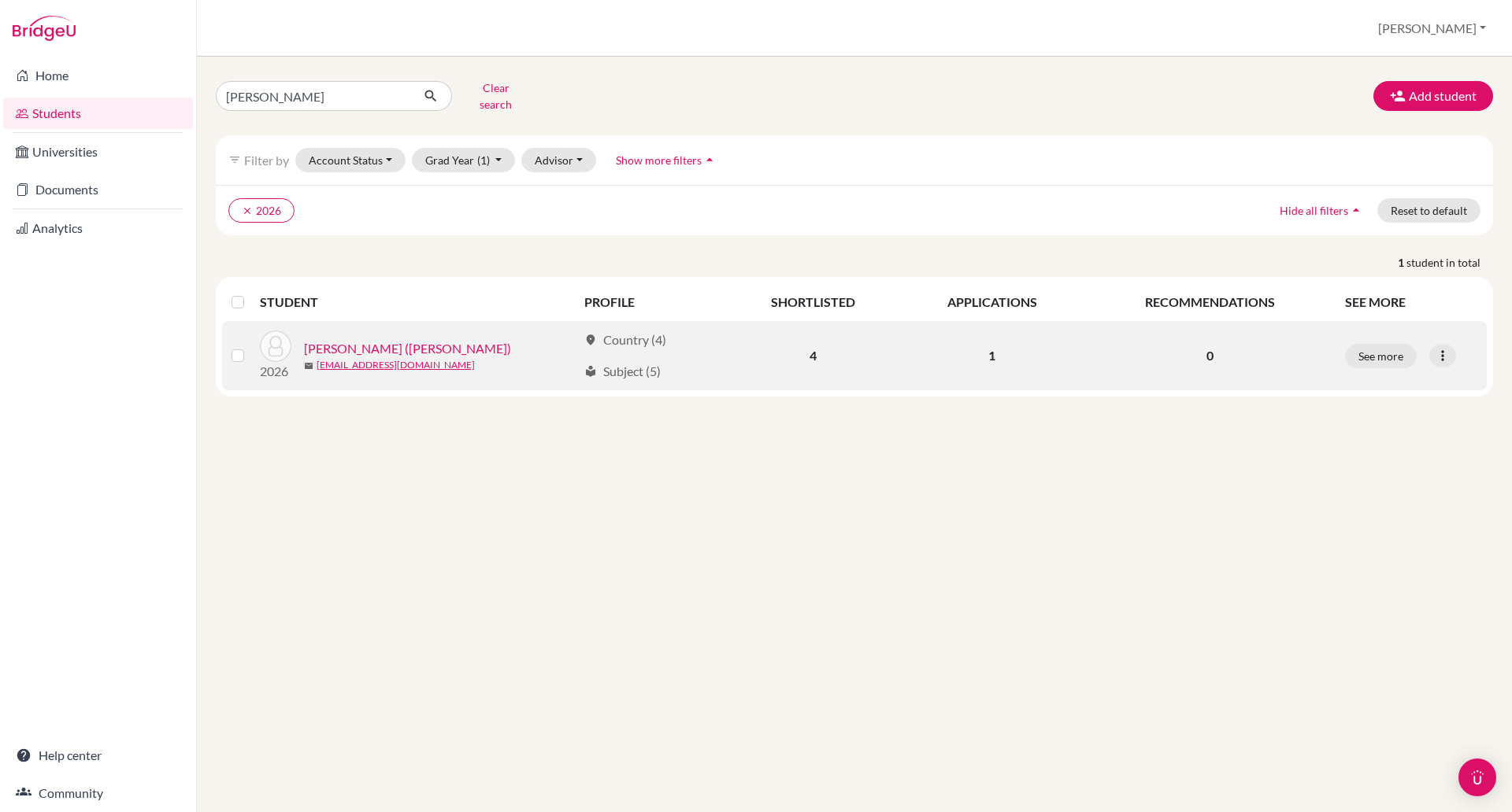
click at [401, 339] on link "[PERSON_NAME] ([PERSON_NAME])" at bounding box center [407, 348] width 207 height 19
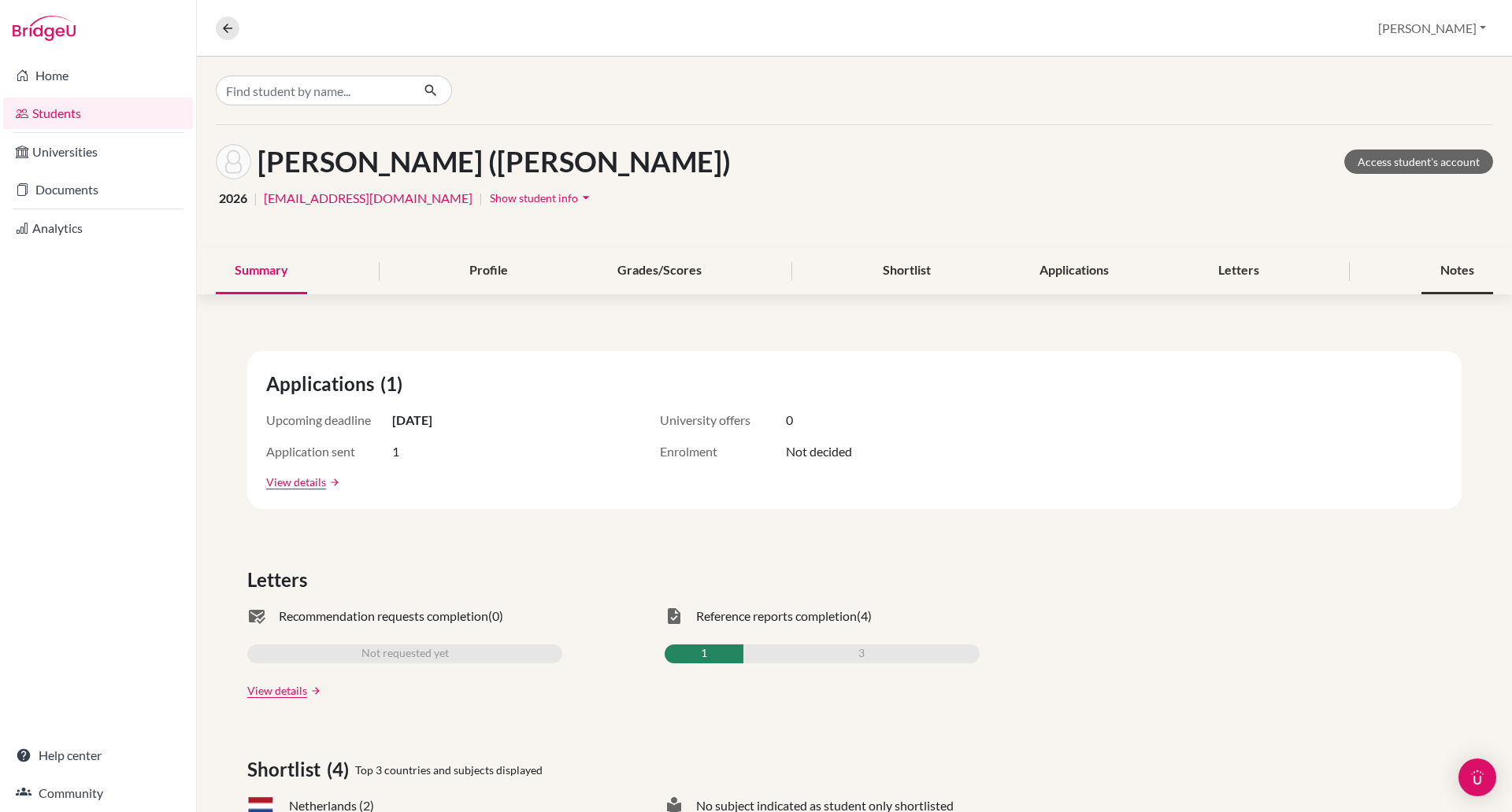
click at [1437, 264] on div "Notes" at bounding box center [1457, 271] width 72 height 47
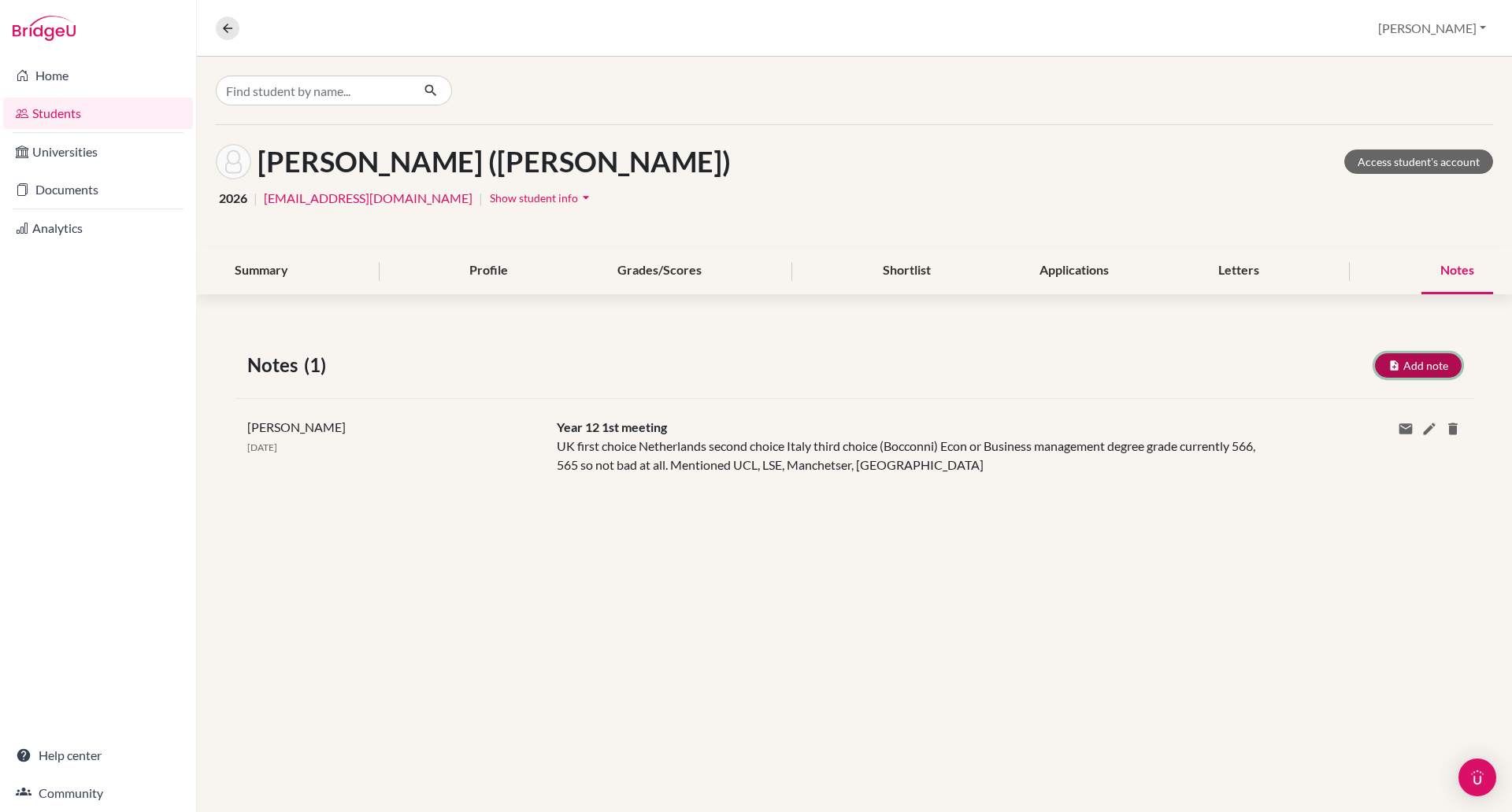
click at [1430, 372] on button "Add note" at bounding box center [1418, 365] width 87 height 24
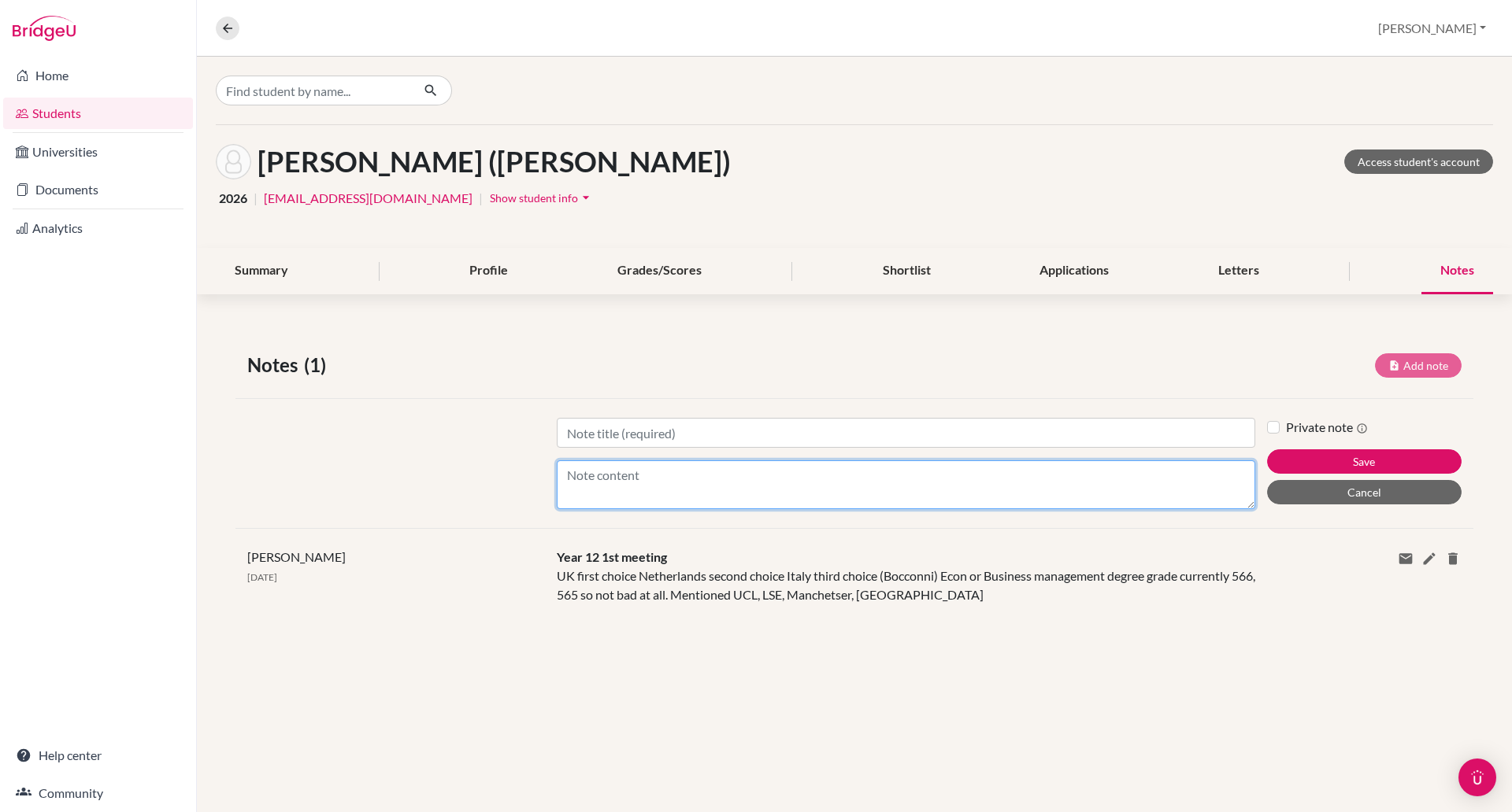
click at [590, 472] on textarea "Content" at bounding box center [906, 484] width 699 height 49
paste textarea "[URL][DOMAIN_NAME][DOMAIN_NAME][EMAIL_ADDRESS][DOMAIN_NAME]"
type textarea "[URL][DOMAIN_NAME][DOMAIN_NAME][EMAIL_ADDRESS][DOMAIN_NAME]"
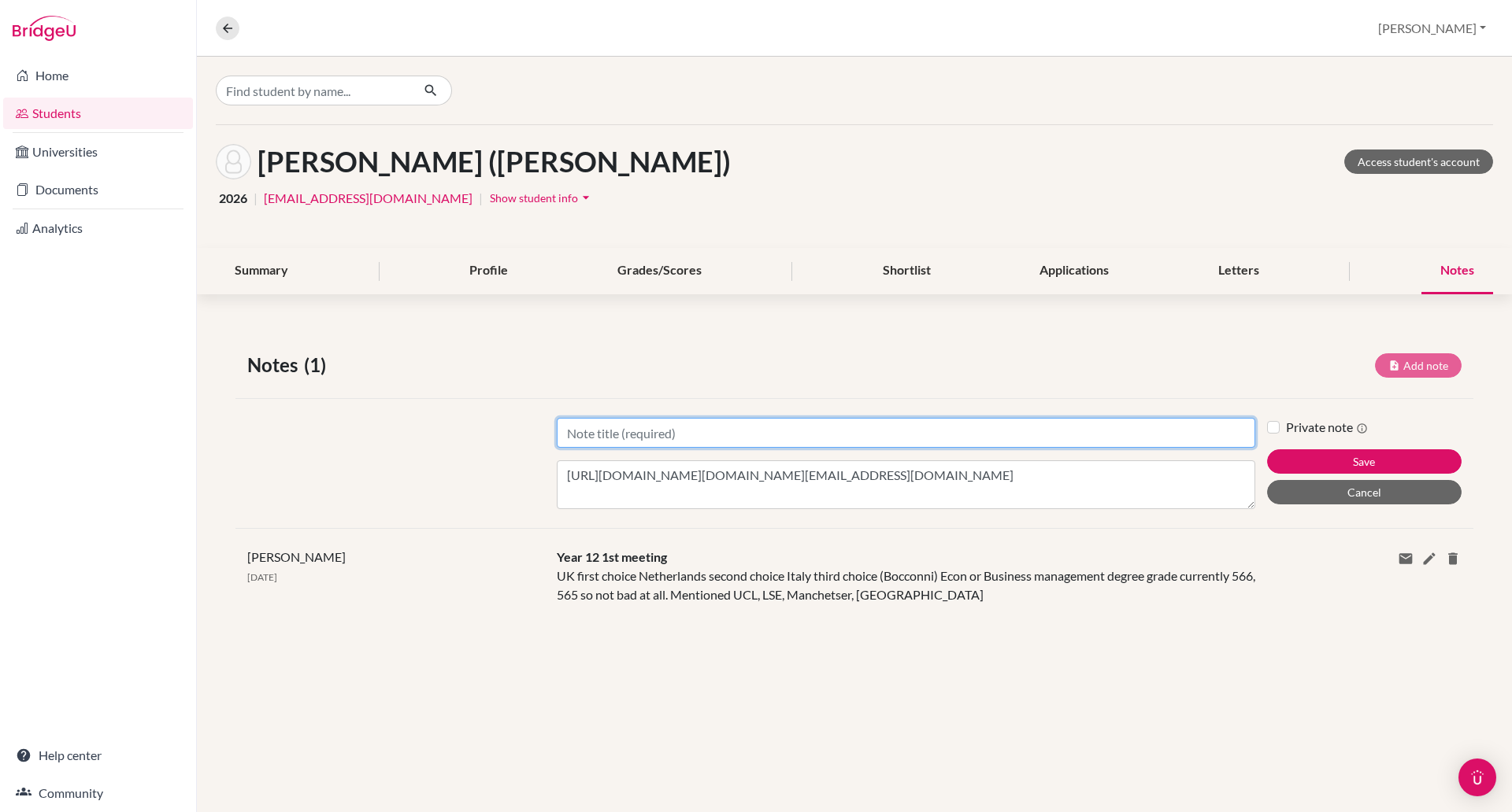
click at [609, 433] on input "Title" at bounding box center [906, 432] width 699 height 30
type input "Link to essay document"
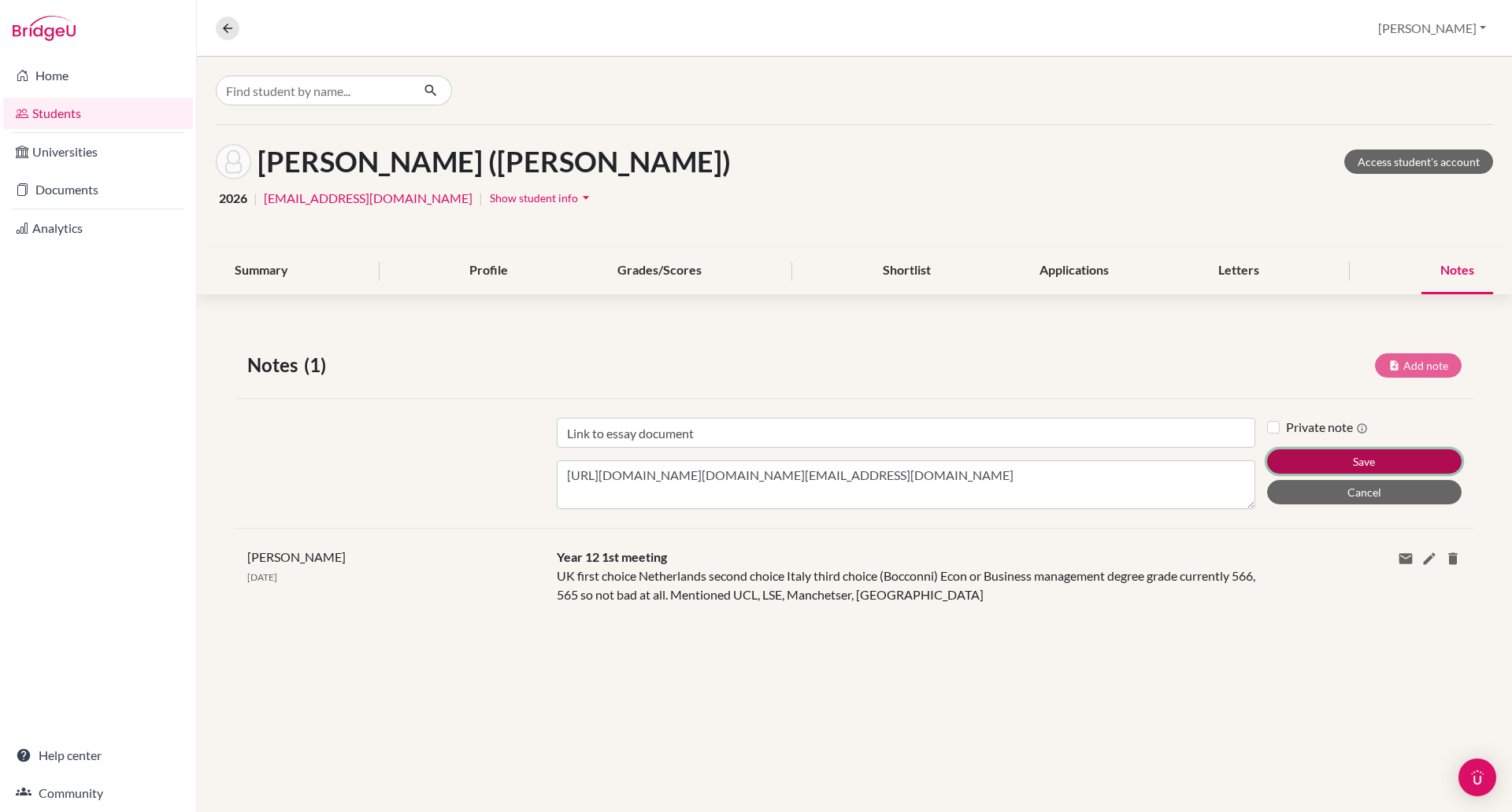
click at [1360, 466] on button "Save" at bounding box center [1364, 461] width 194 height 24
